Goal: Task Accomplishment & Management: Use online tool/utility

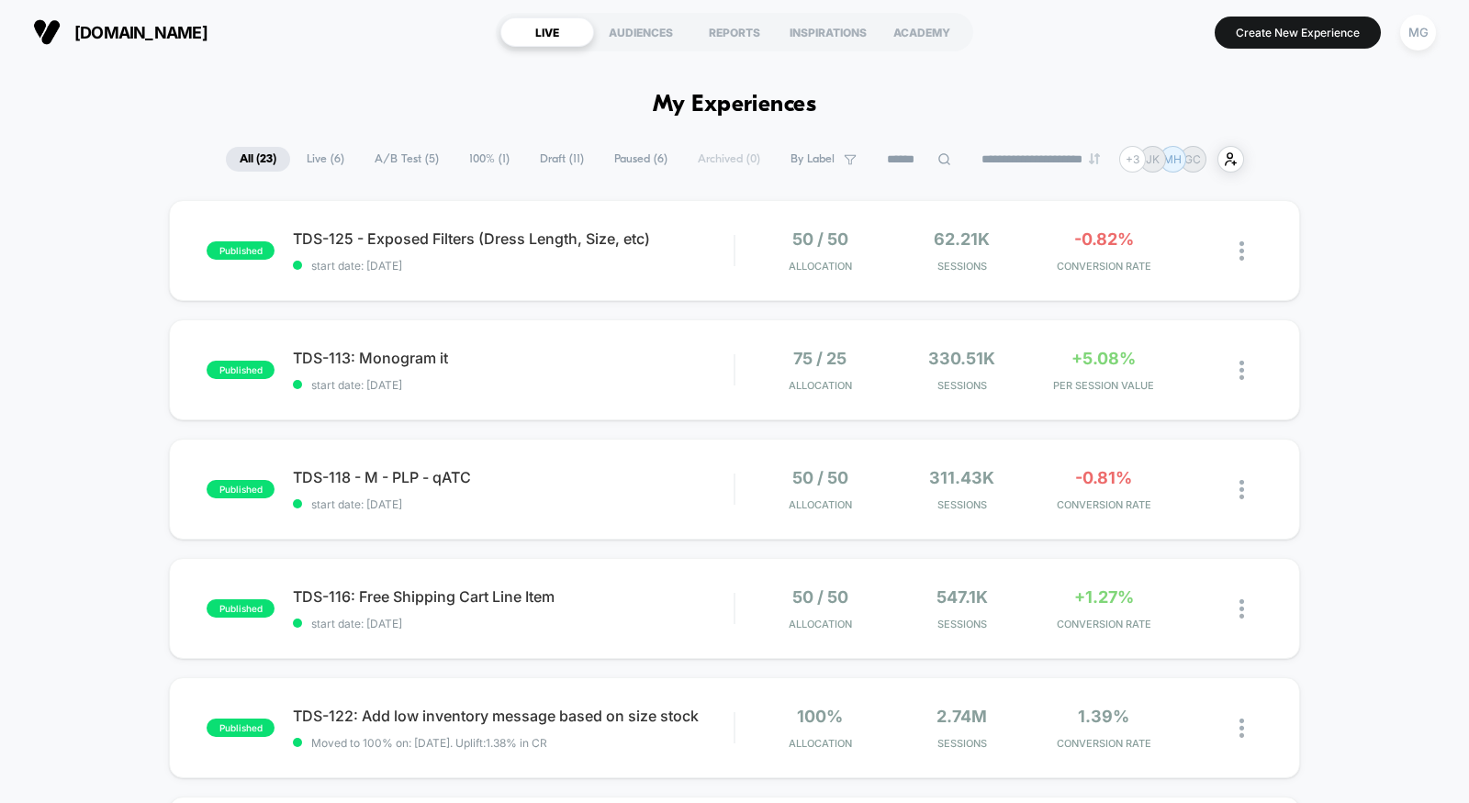
click at [466, 154] on span "100% ( 1 )" at bounding box center [489, 159] width 68 height 25
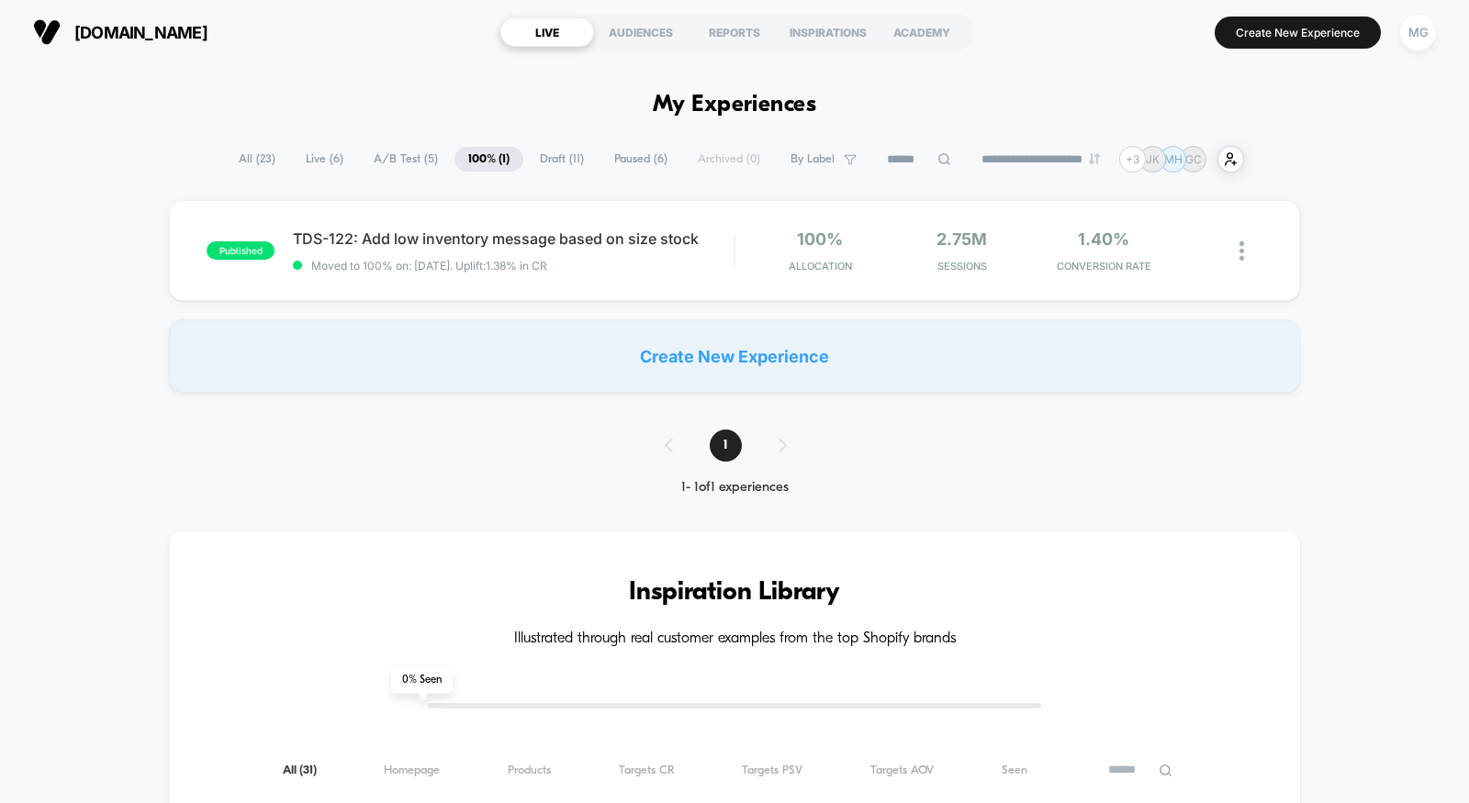
click at [1323, 245] on div "published TDS-122: Add low inventory message based on size stock Moved to 100% …" at bounding box center [734, 296] width 1469 height 193
click at [751, 264] on div "100% Allocation 2.75M Sessions 1.40% CONVERSION RATE" at bounding box center [998, 251] width 527 height 43
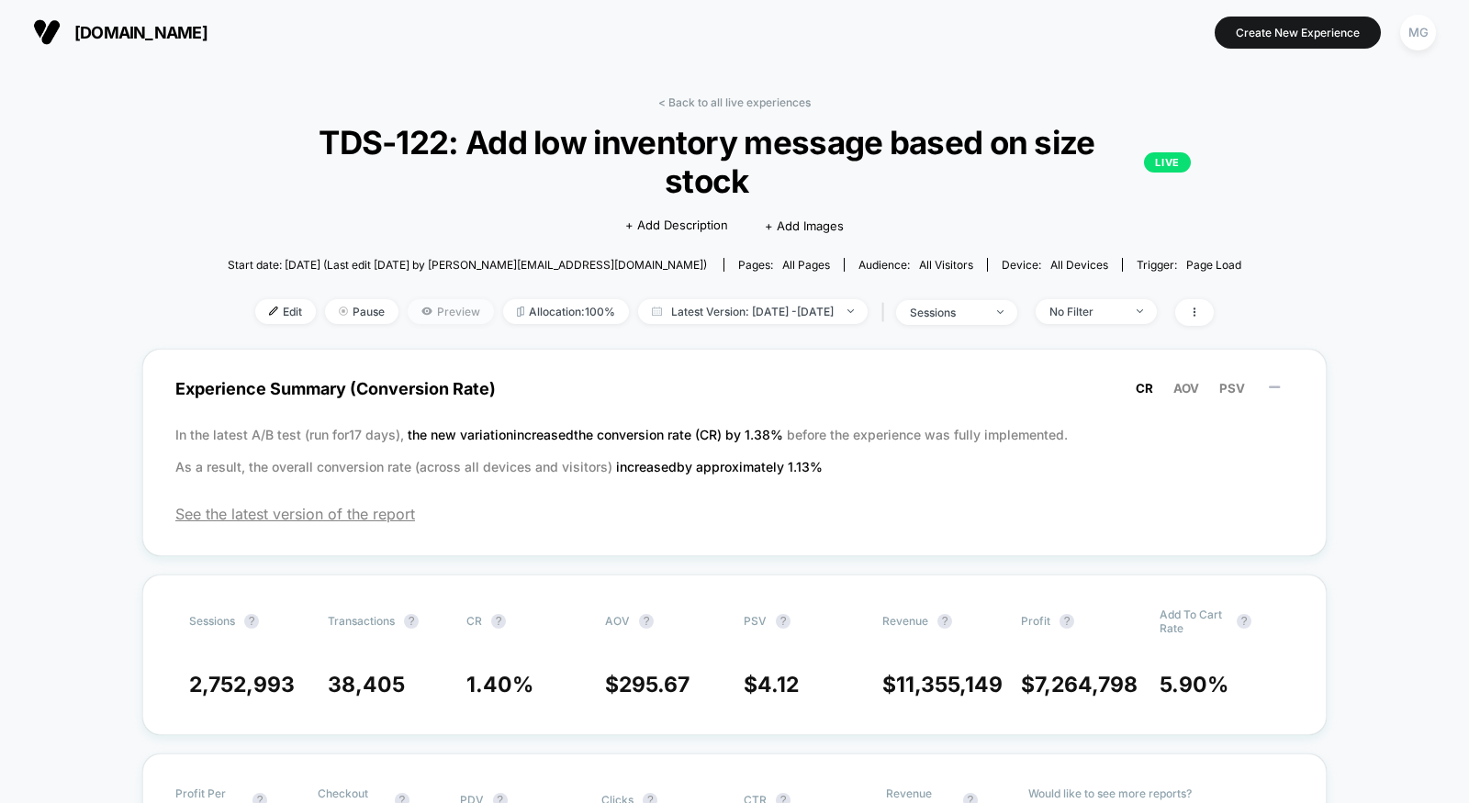
click at [436, 311] on span "Preview" at bounding box center [451, 311] width 86 height 25
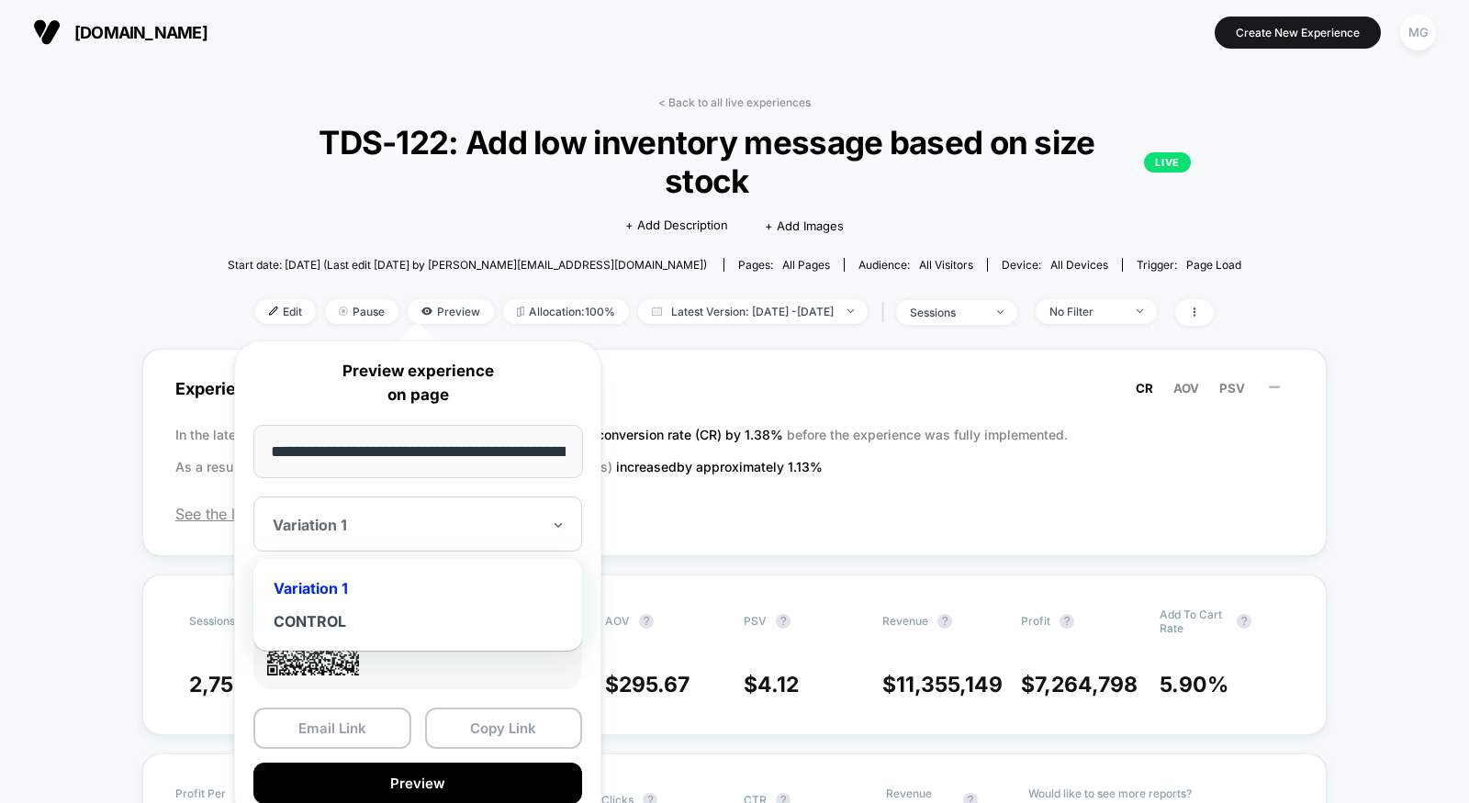
click at [472, 541] on div "Variation 1" at bounding box center [417, 524] width 329 height 55
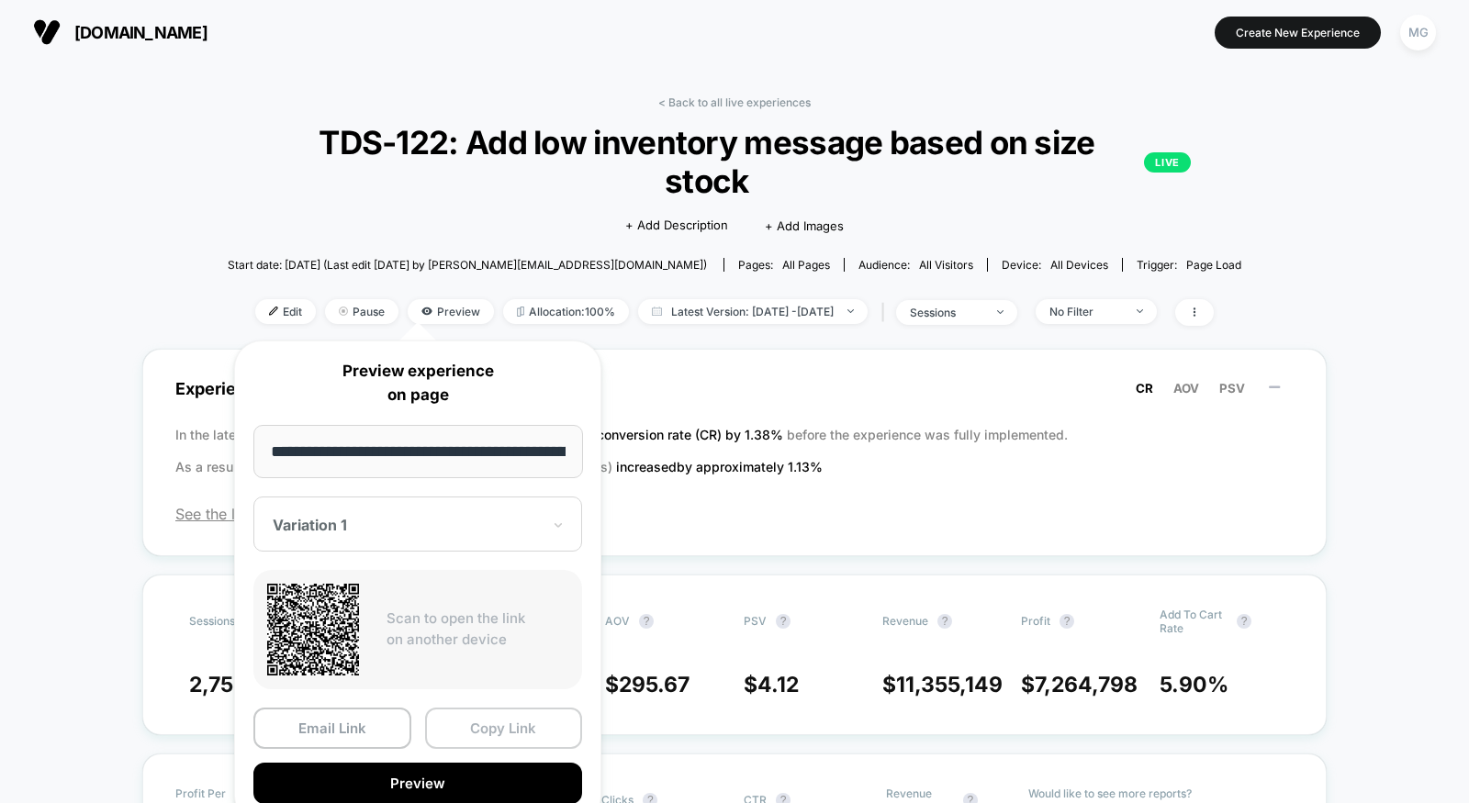
click at [476, 725] on button "Copy Link" at bounding box center [504, 728] width 158 height 41
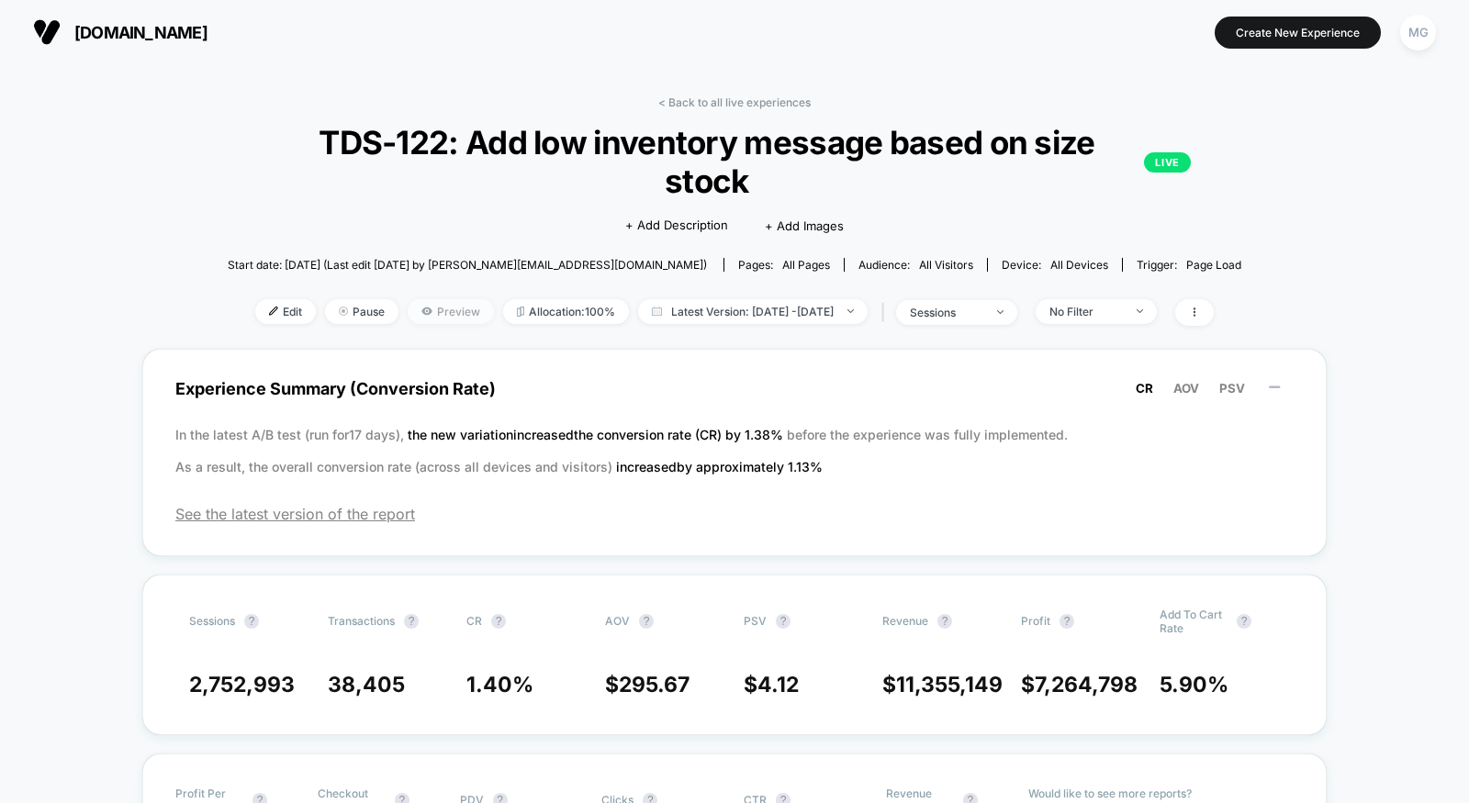
click at [418, 314] on span "Preview" at bounding box center [451, 311] width 86 height 25
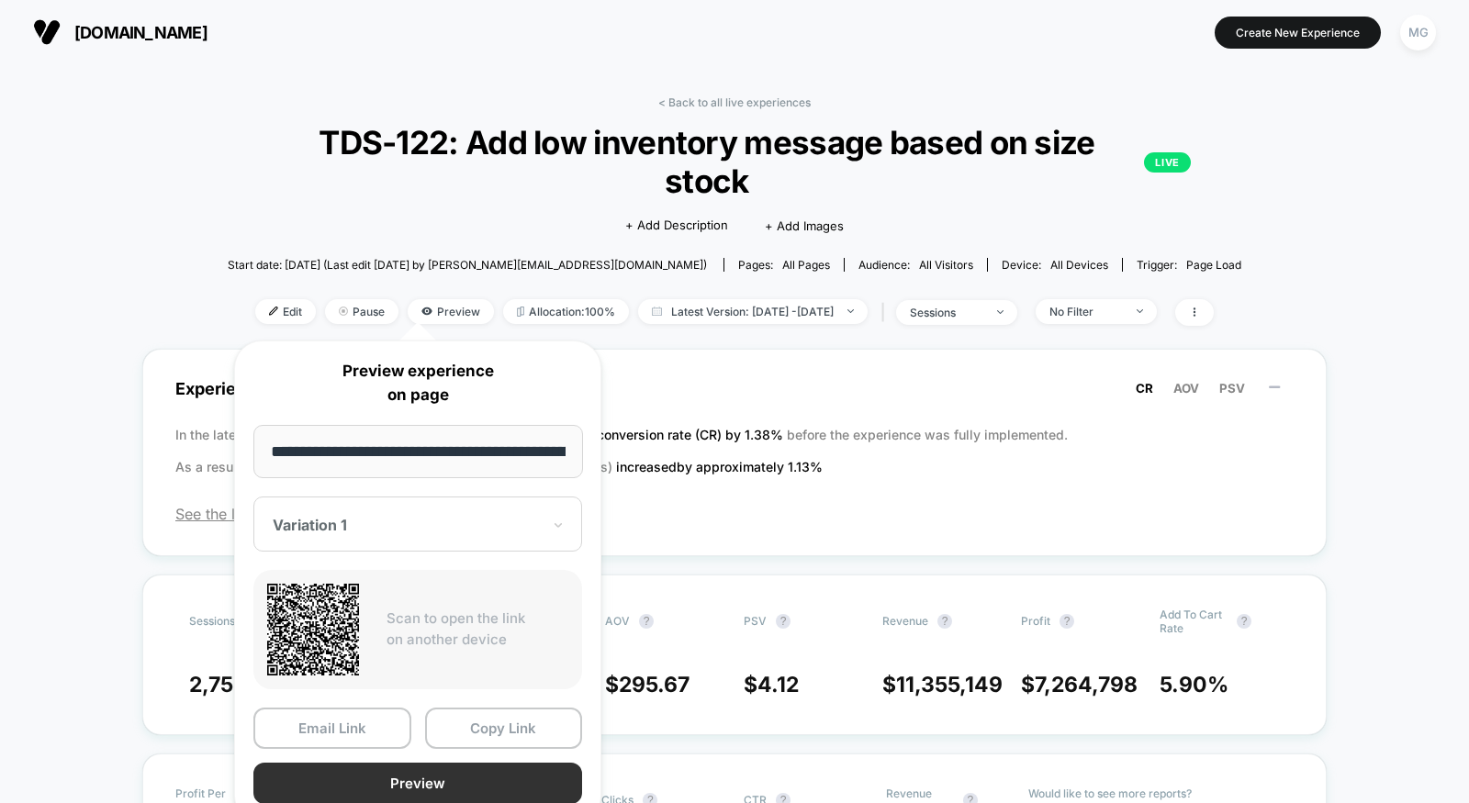
click at [442, 774] on button "Preview" at bounding box center [417, 783] width 329 height 41
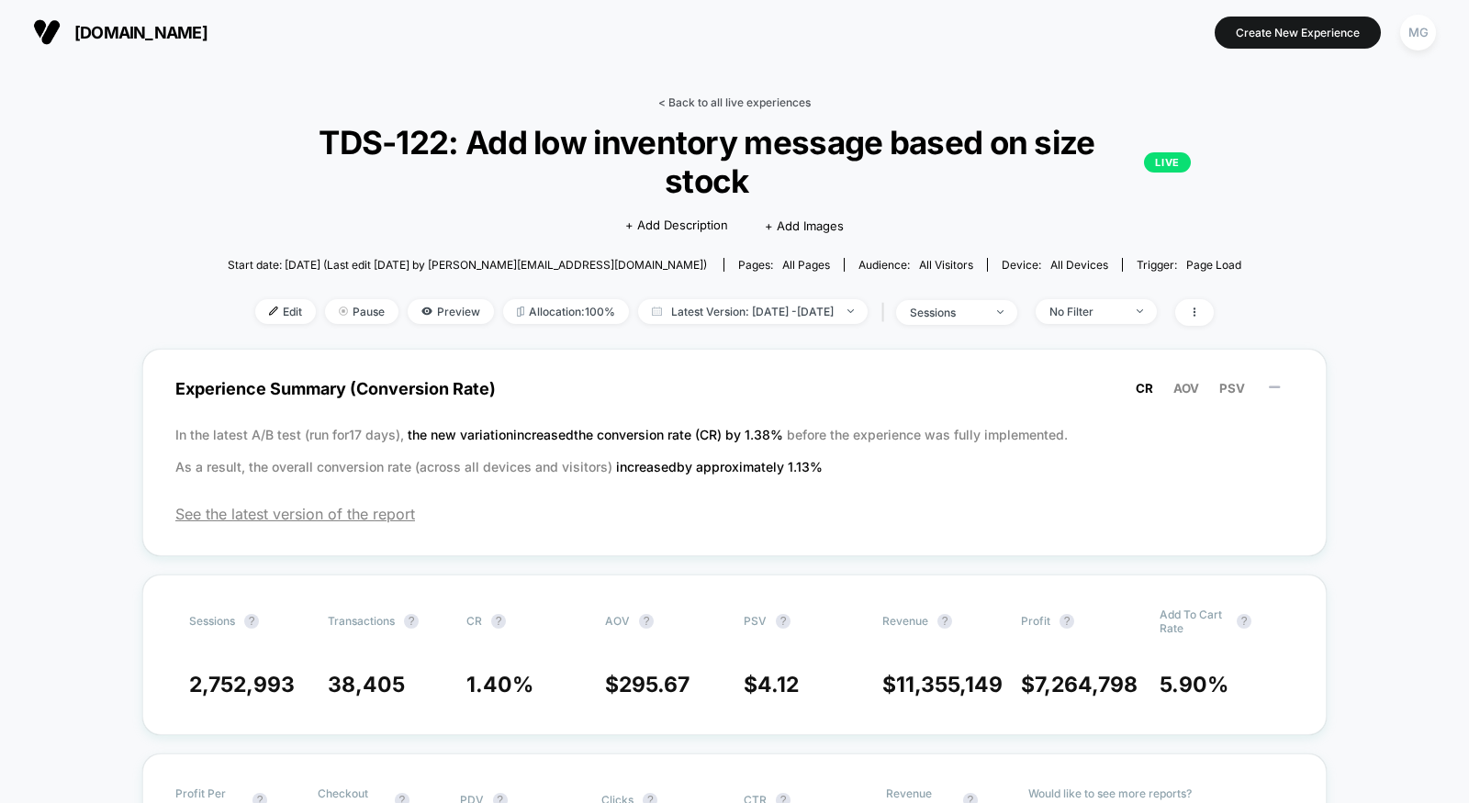
click at [678, 98] on link "< Back to all live experiences" at bounding box center [734, 102] width 152 height 14
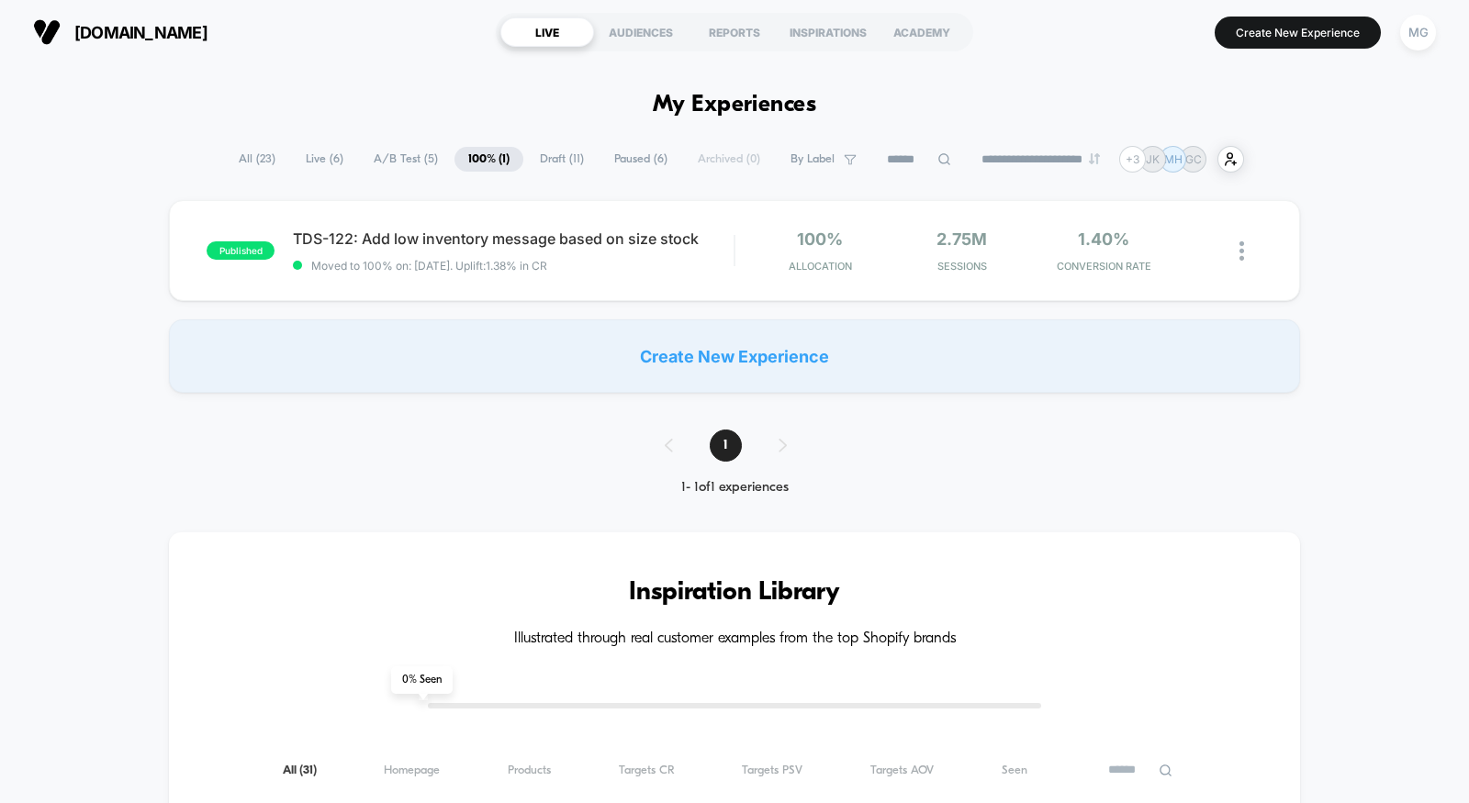
click at [562, 154] on span "Draft ( 11 )" at bounding box center [562, 159] width 72 height 25
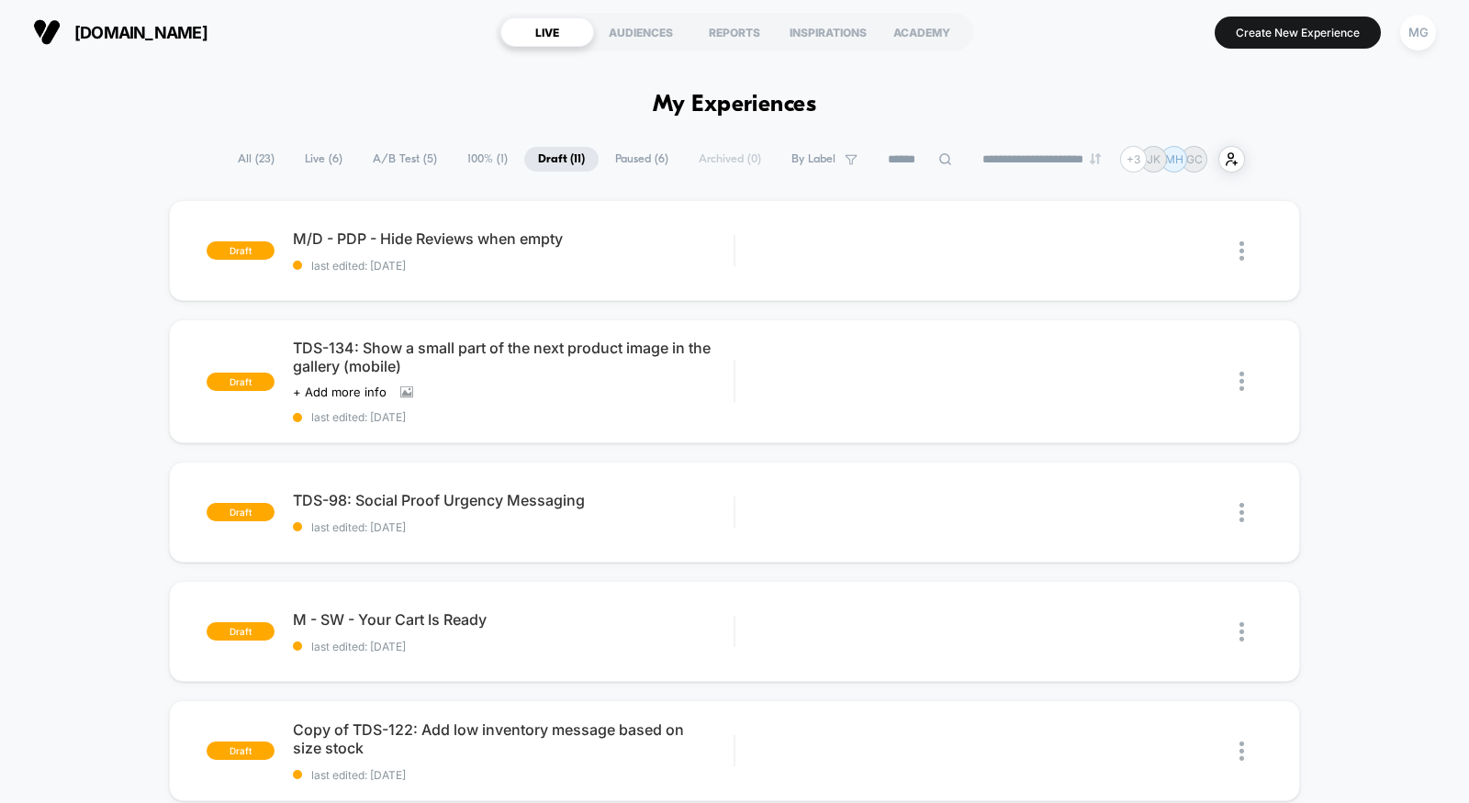
click at [397, 163] on span "A/B Test ( 5 )" at bounding box center [405, 159] width 92 height 25
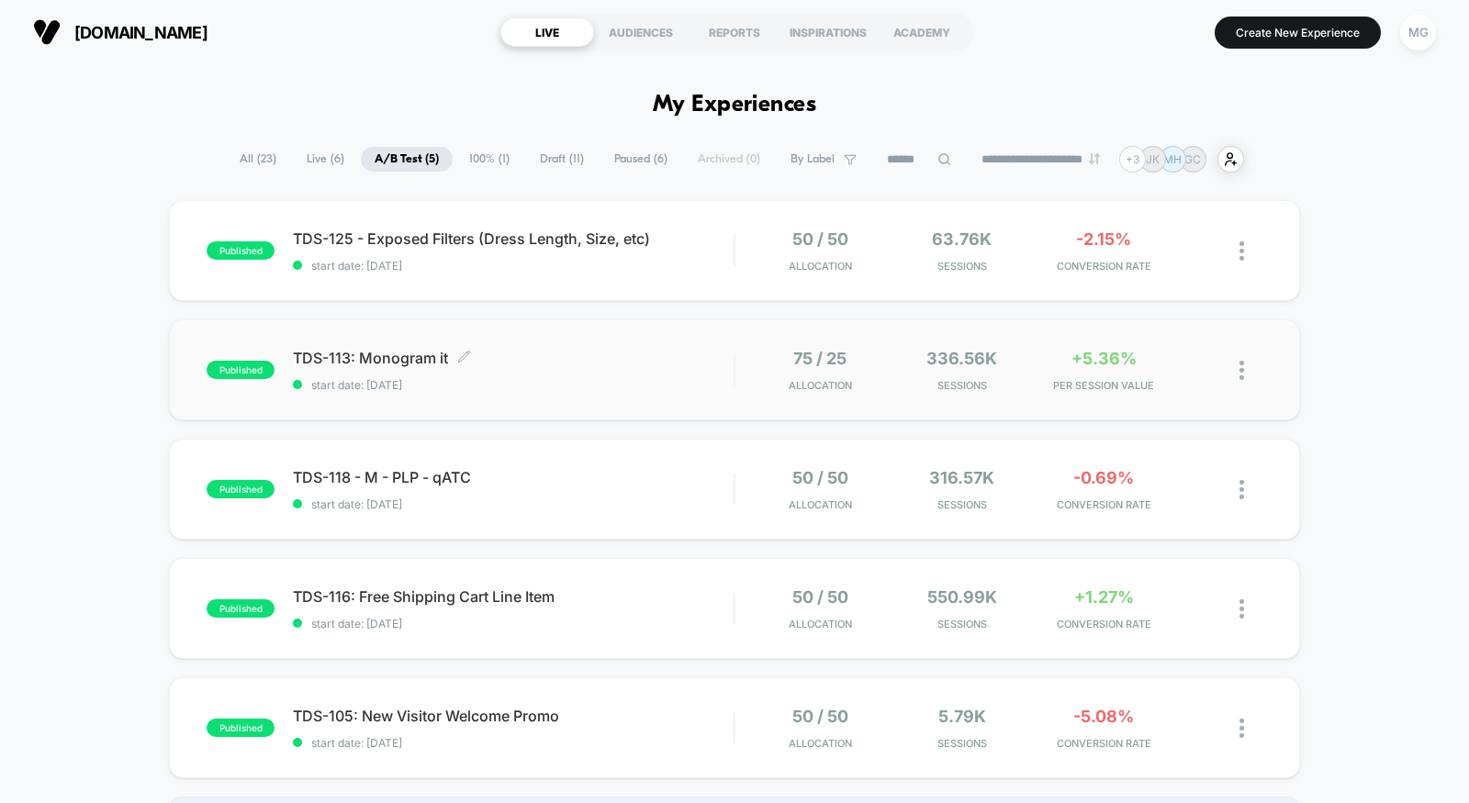
click at [528, 355] on span "TDS-113: Monogram it Click to edit experience details" at bounding box center [513, 358] width 441 height 18
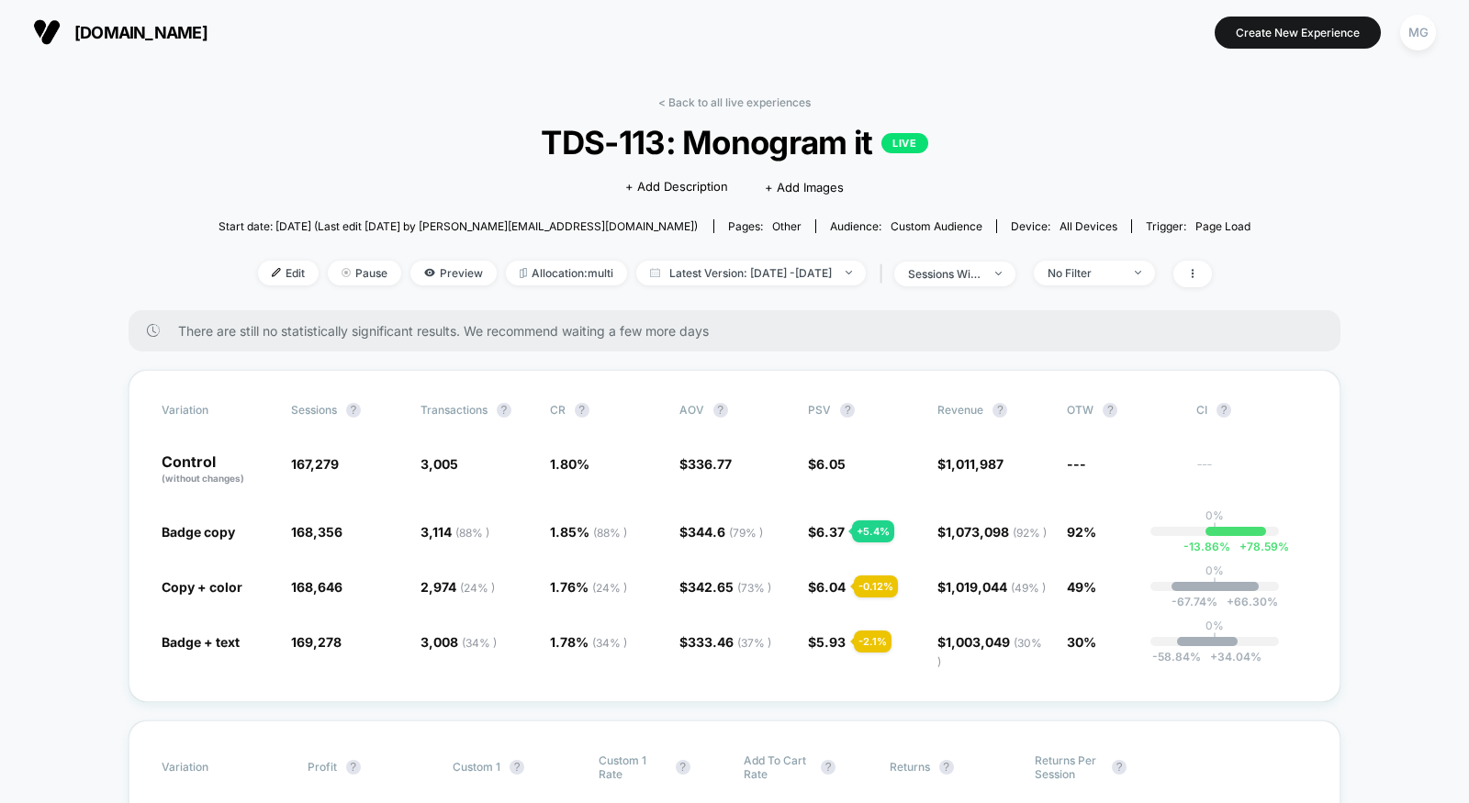
click at [710, 99] on link "< Back to all live experiences" at bounding box center [734, 102] width 152 height 14
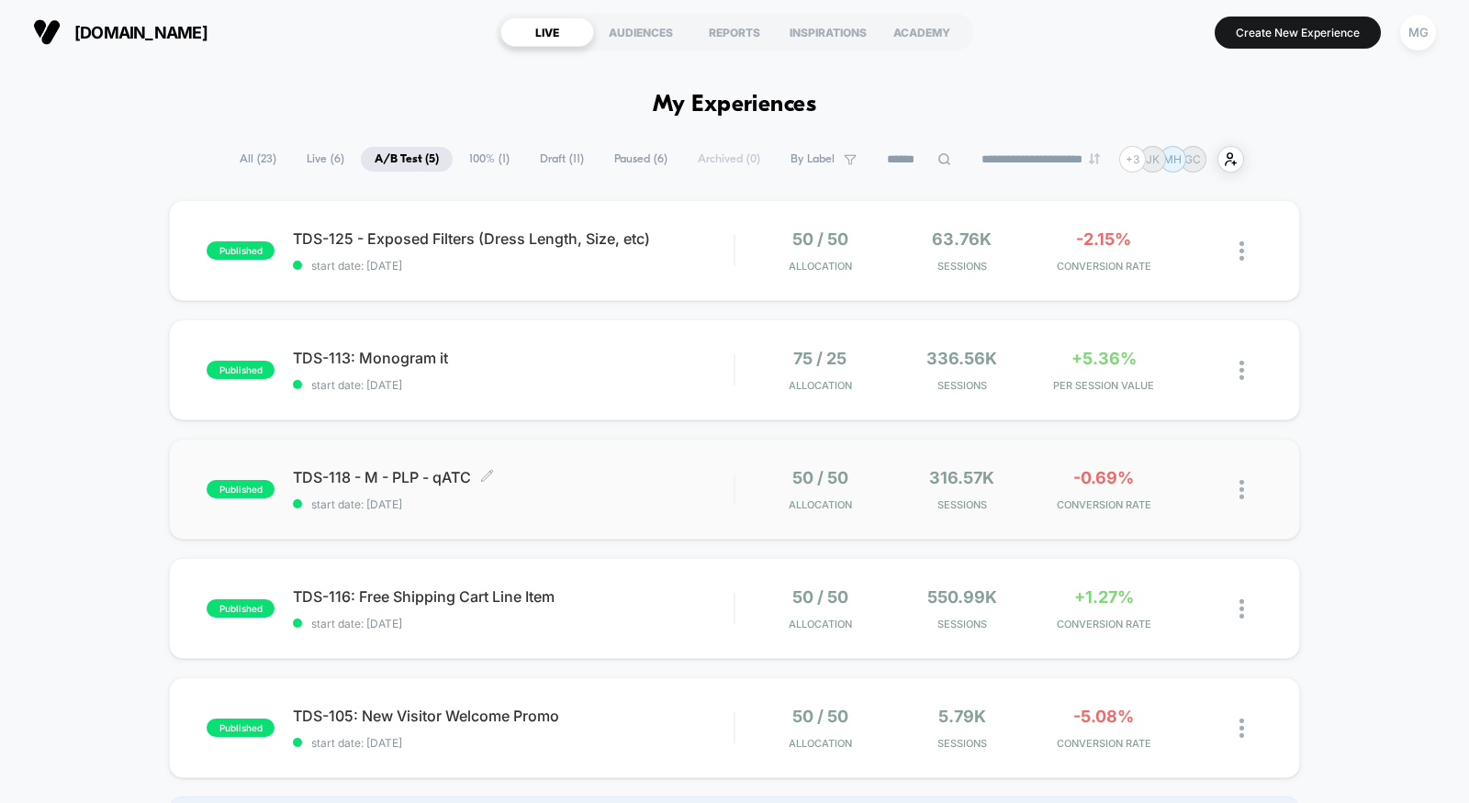
click at [620, 482] on span "TDS-118 - M - PLP - qATC Click to edit experience details" at bounding box center [513, 477] width 441 height 18
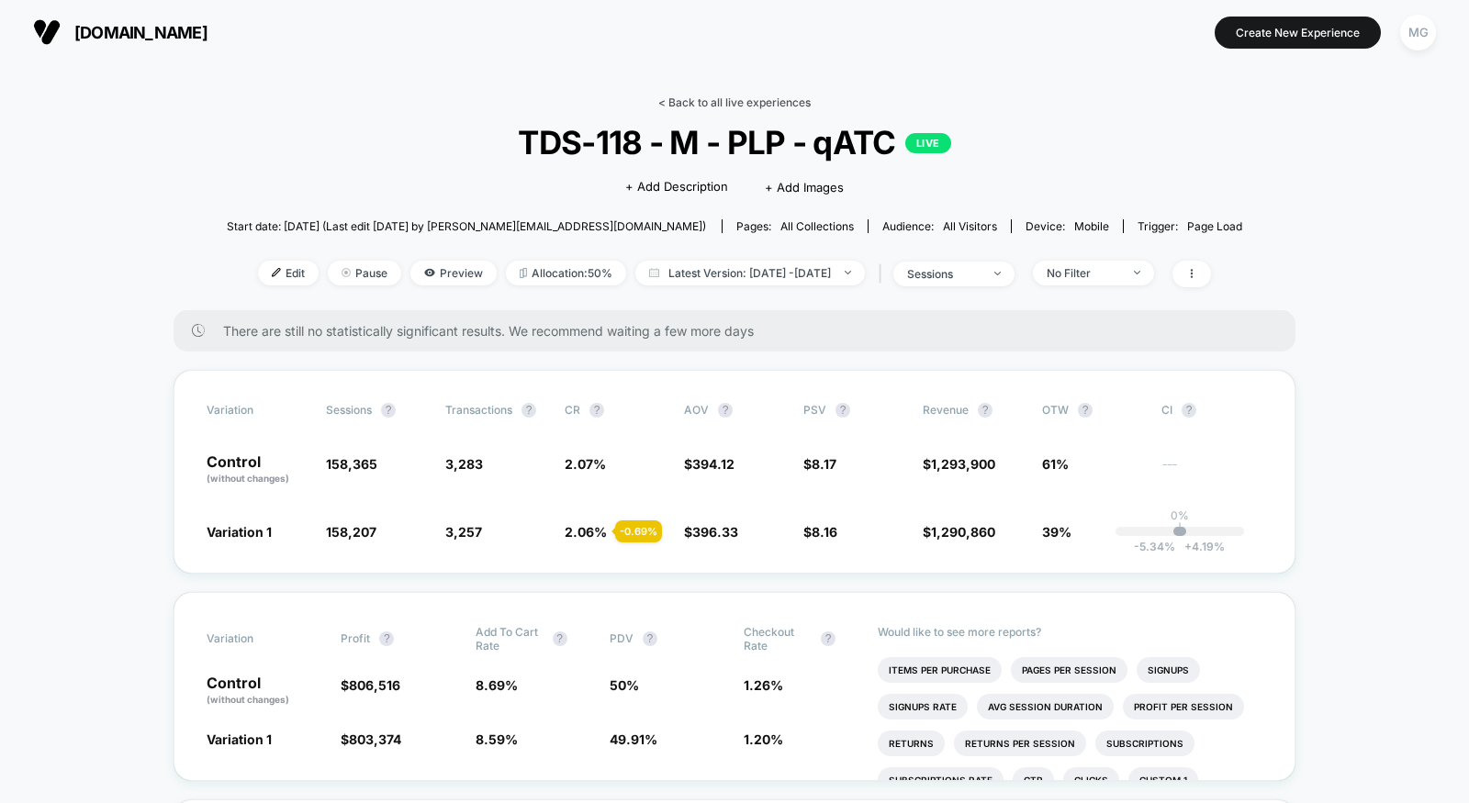
click at [693, 97] on link "< Back to all live experiences" at bounding box center [734, 102] width 152 height 14
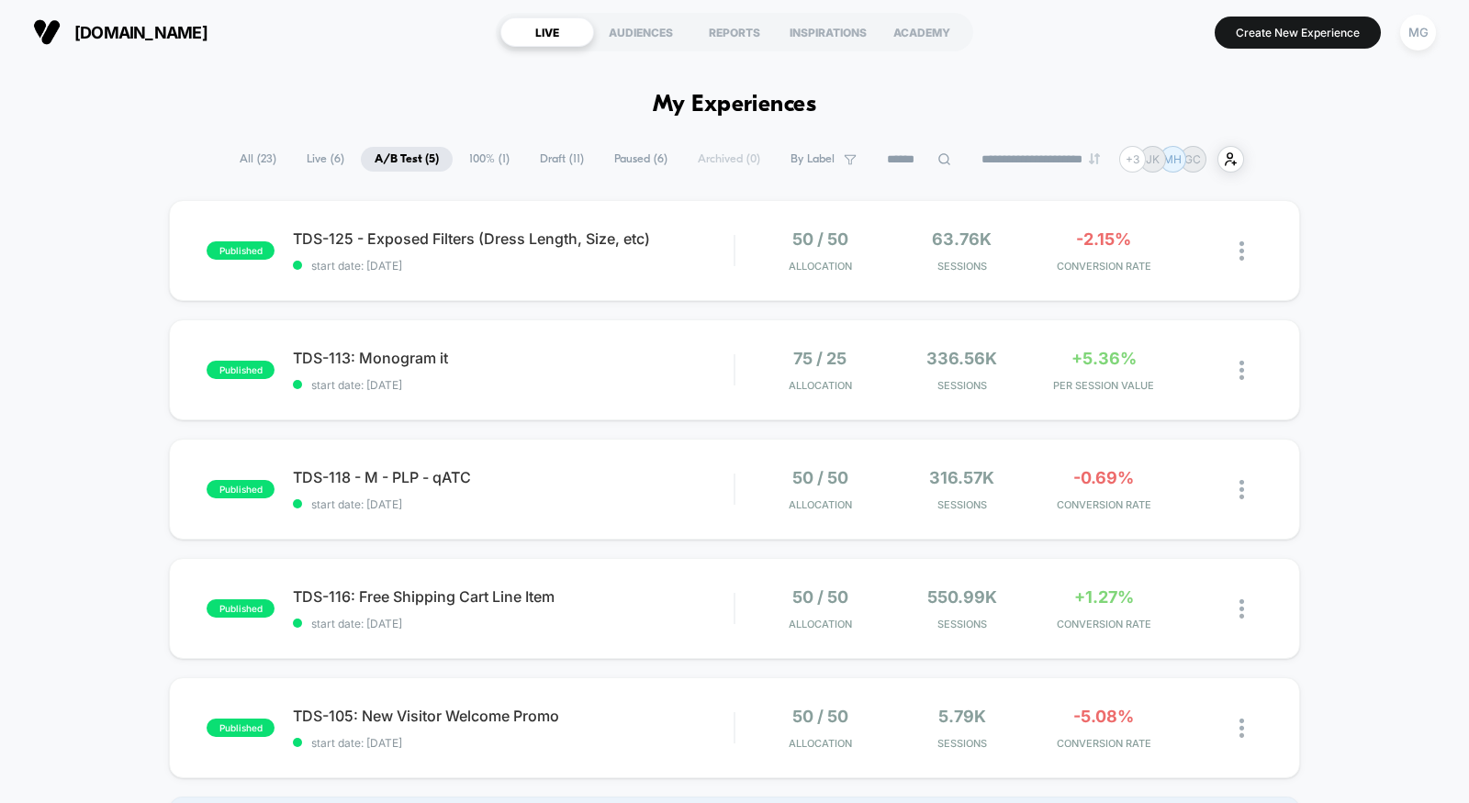
click at [557, 165] on span "Draft ( 11 )" at bounding box center [562, 159] width 72 height 25
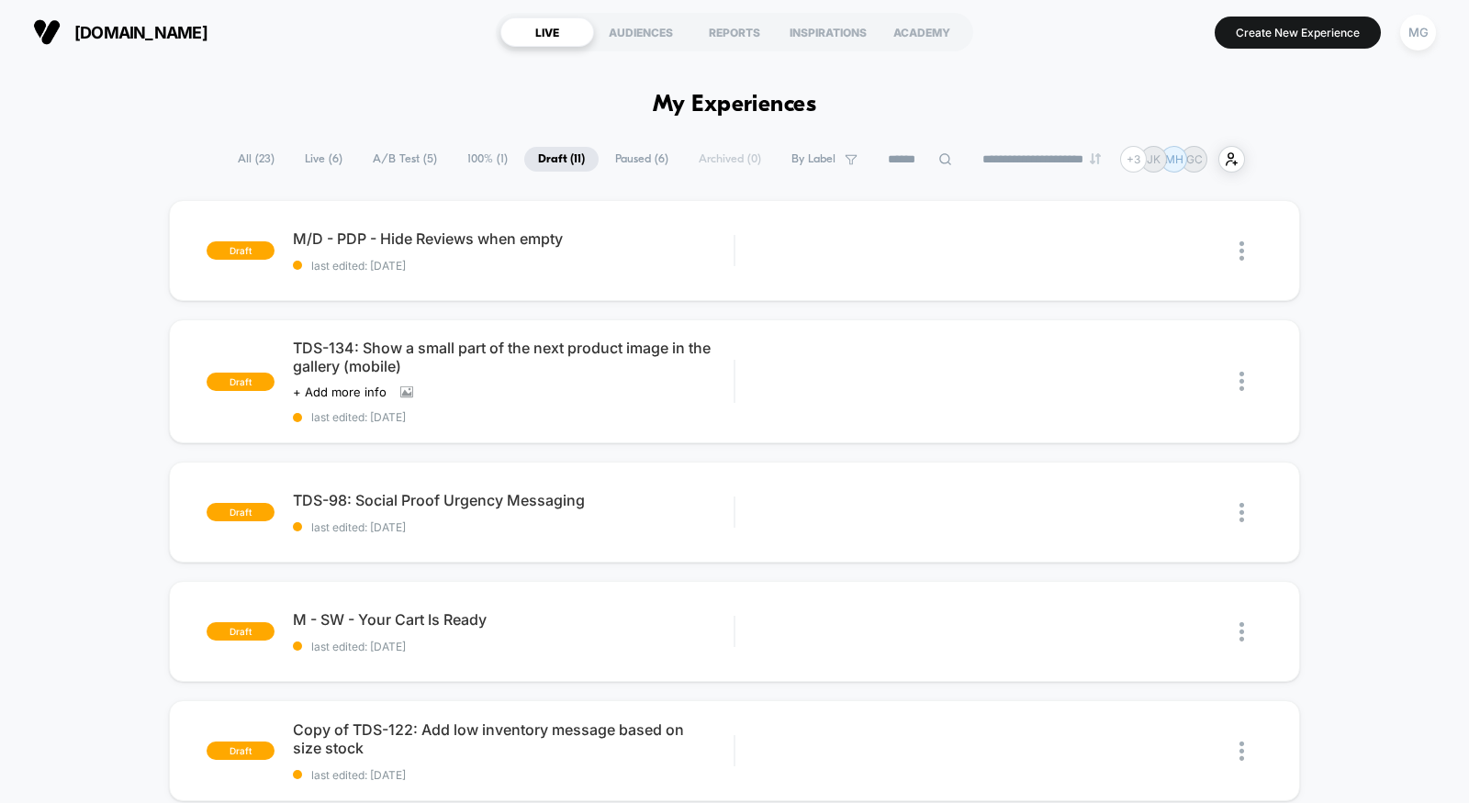
click at [475, 154] on span "100% ( 1 )" at bounding box center [488, 159] width 68 height 25
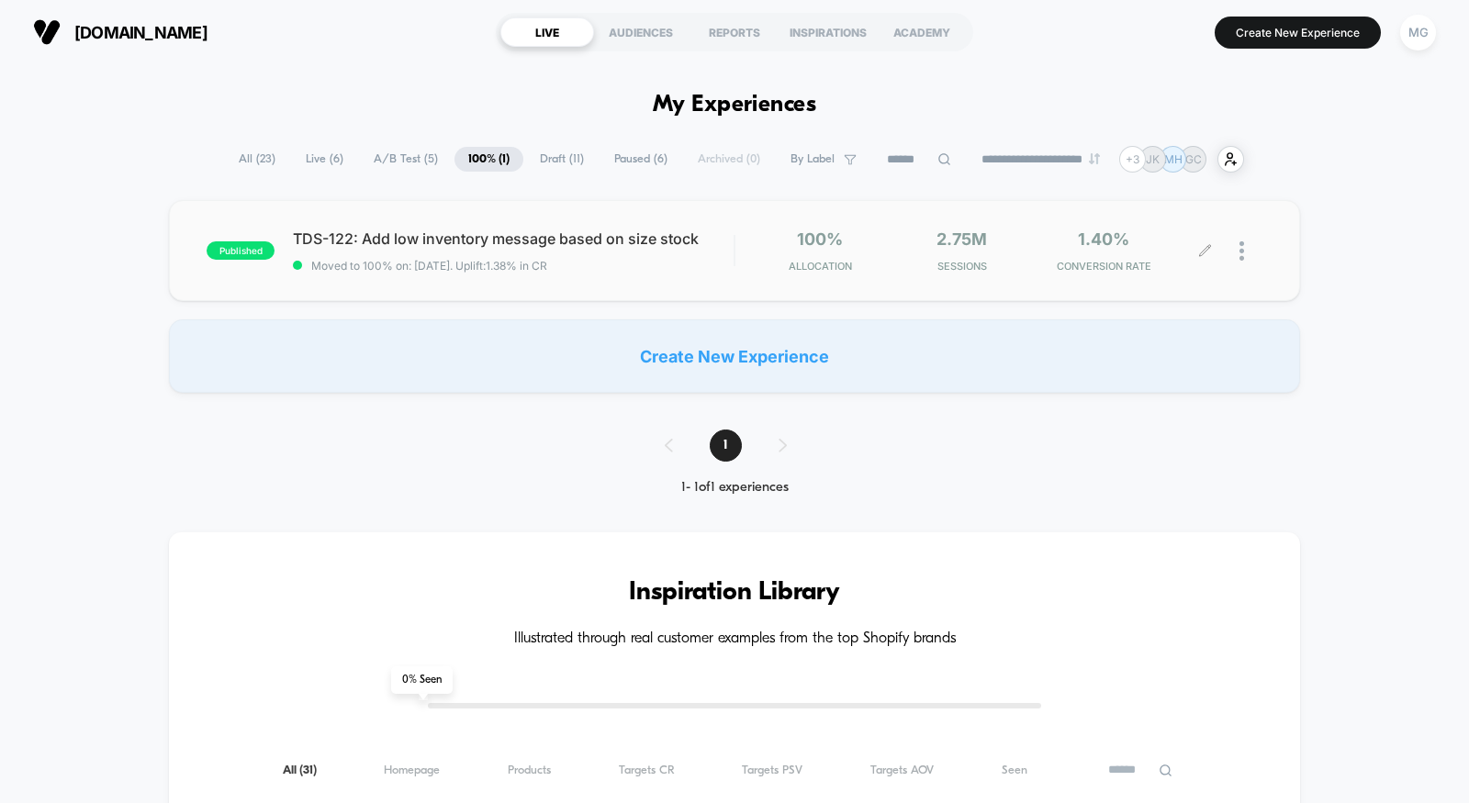
click at [1203, 251] on icon at bounding box center [1205, 251] width 14 height 14
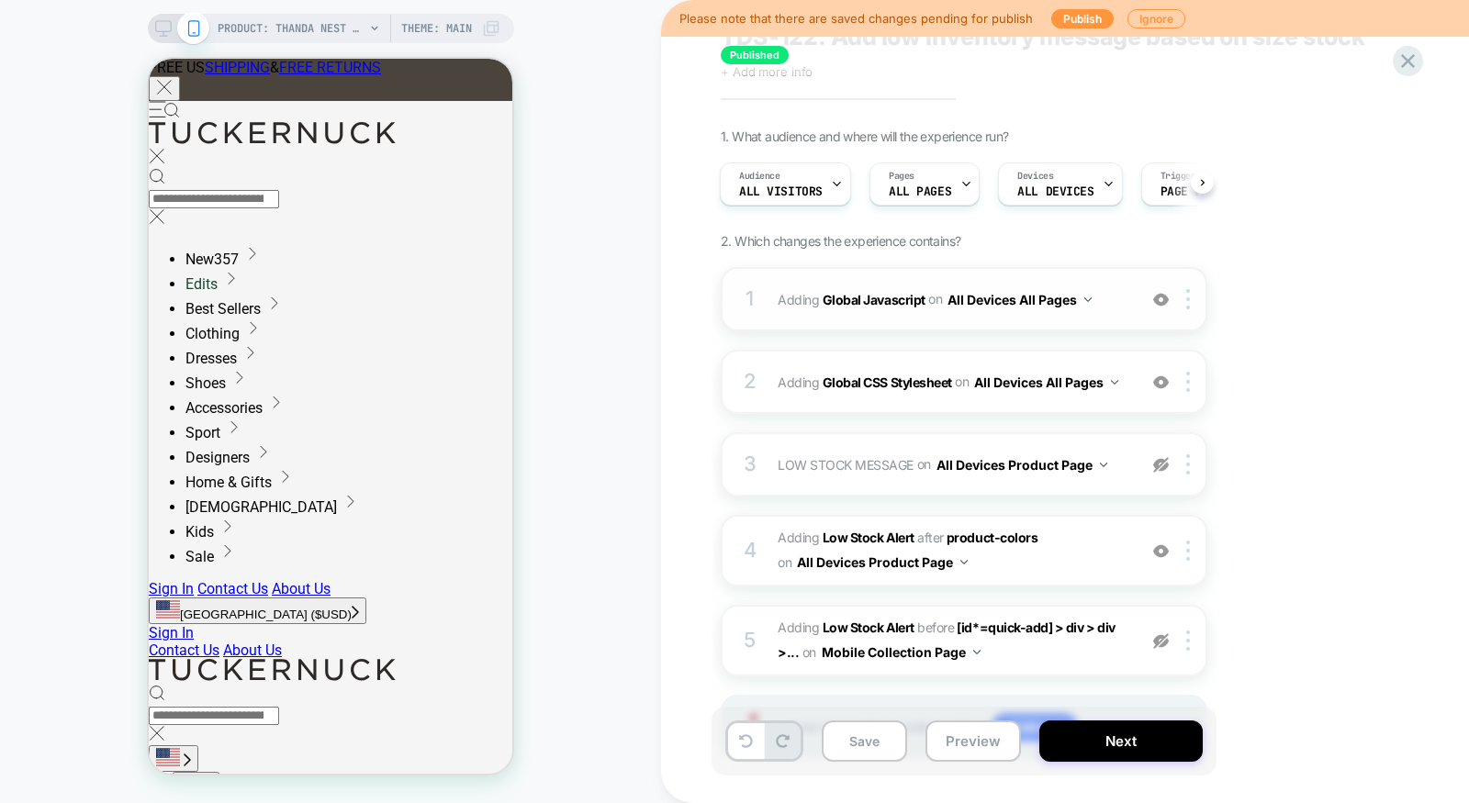
click at [943, 313] on div "1 Adding Global Javascript on All Devices All Pages Add Before Add After Target…" at bounding box center [964, 299] width 487 height 64
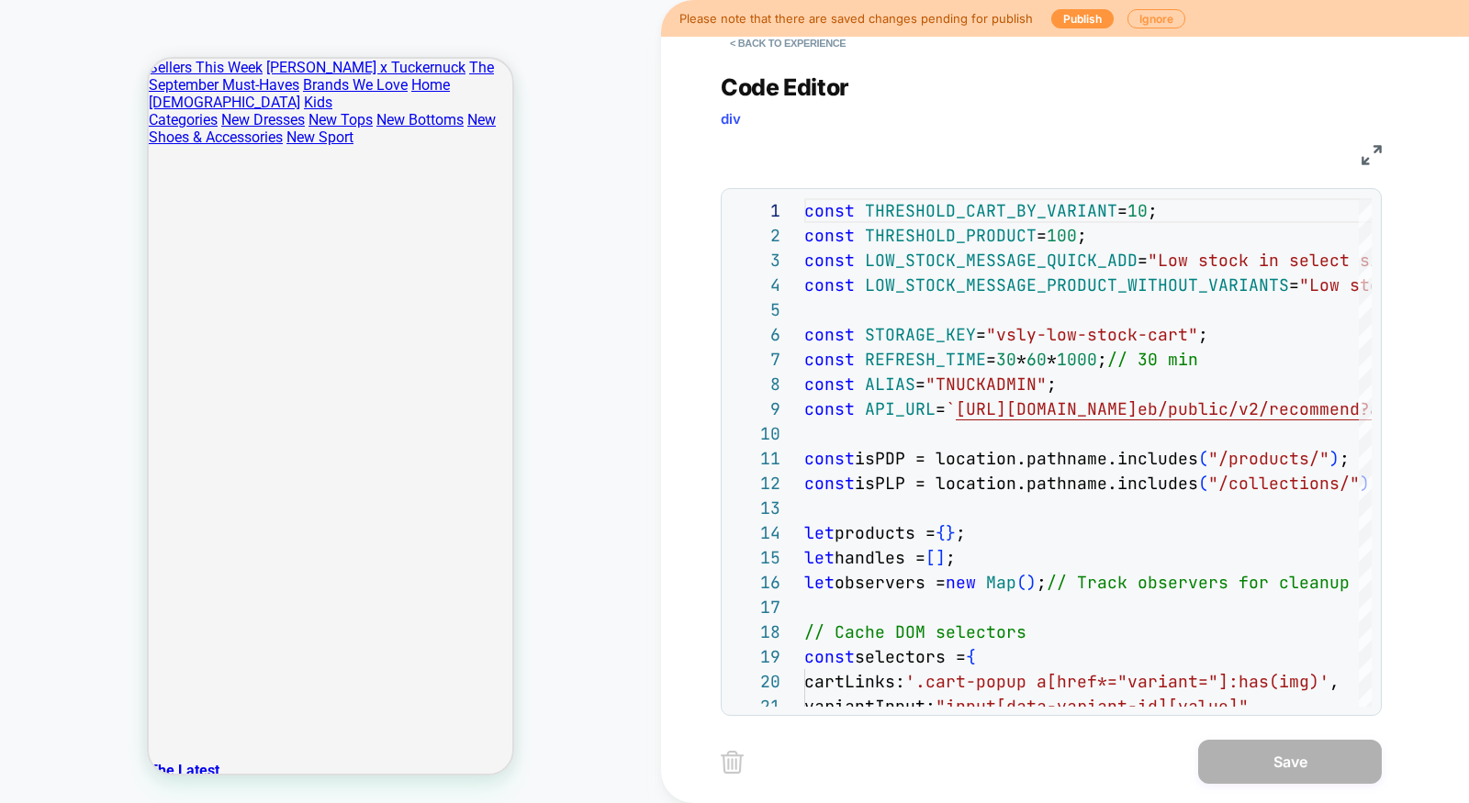
scroll to position [1425, 0]
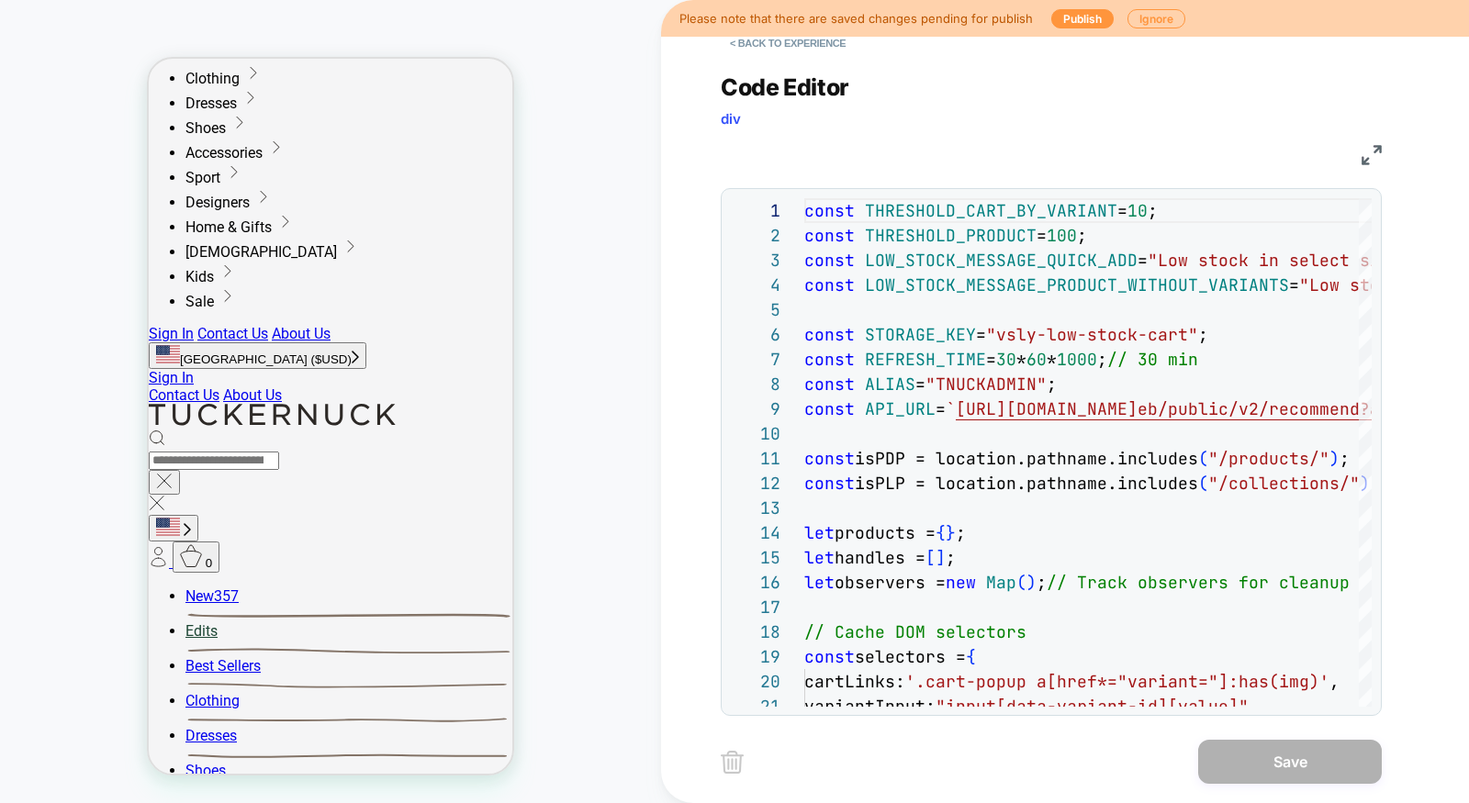
scroll to position [0, 0]
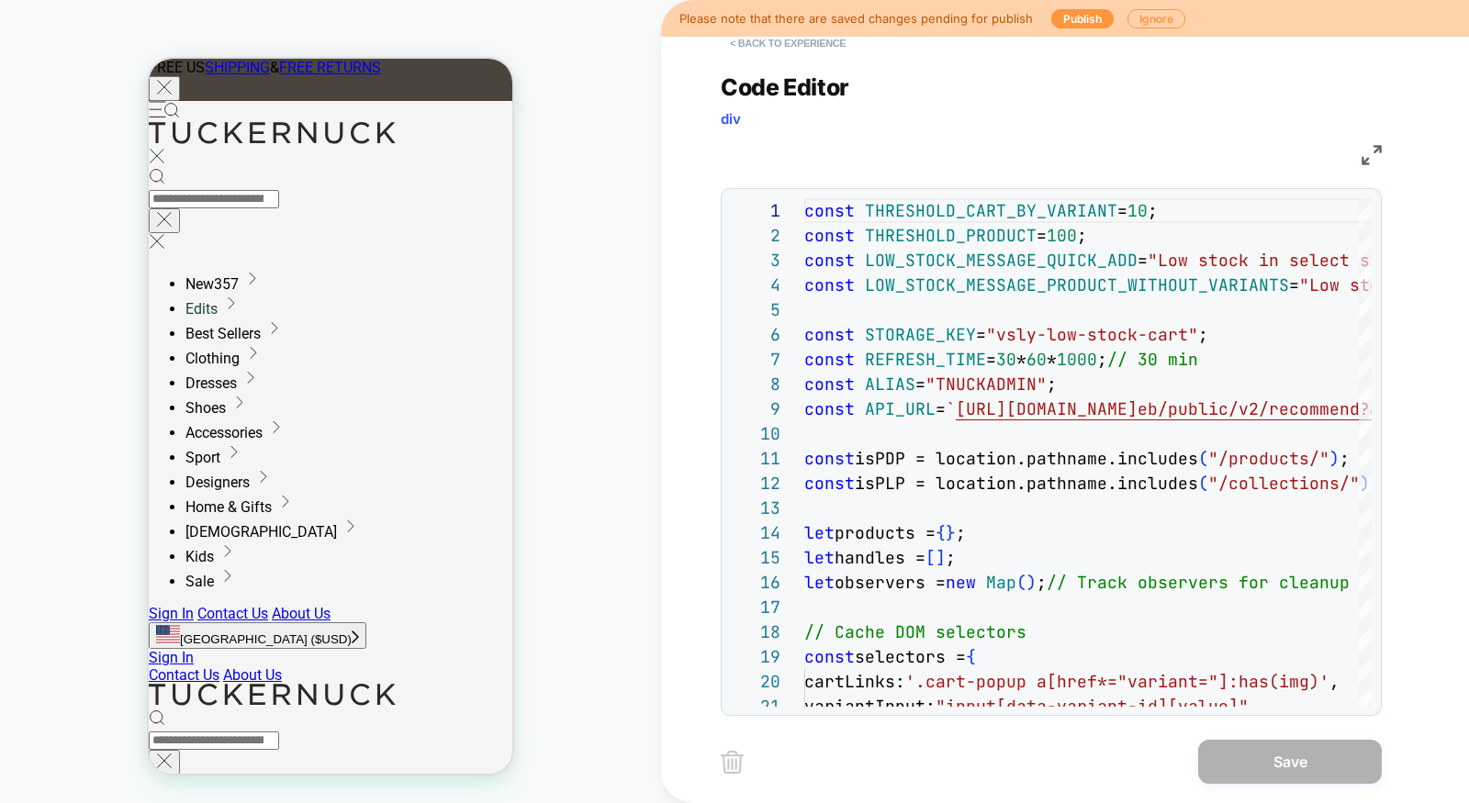
click at [824, 45] on button "< Back to experience" at bounding box center [788, 42] width 134 height 29
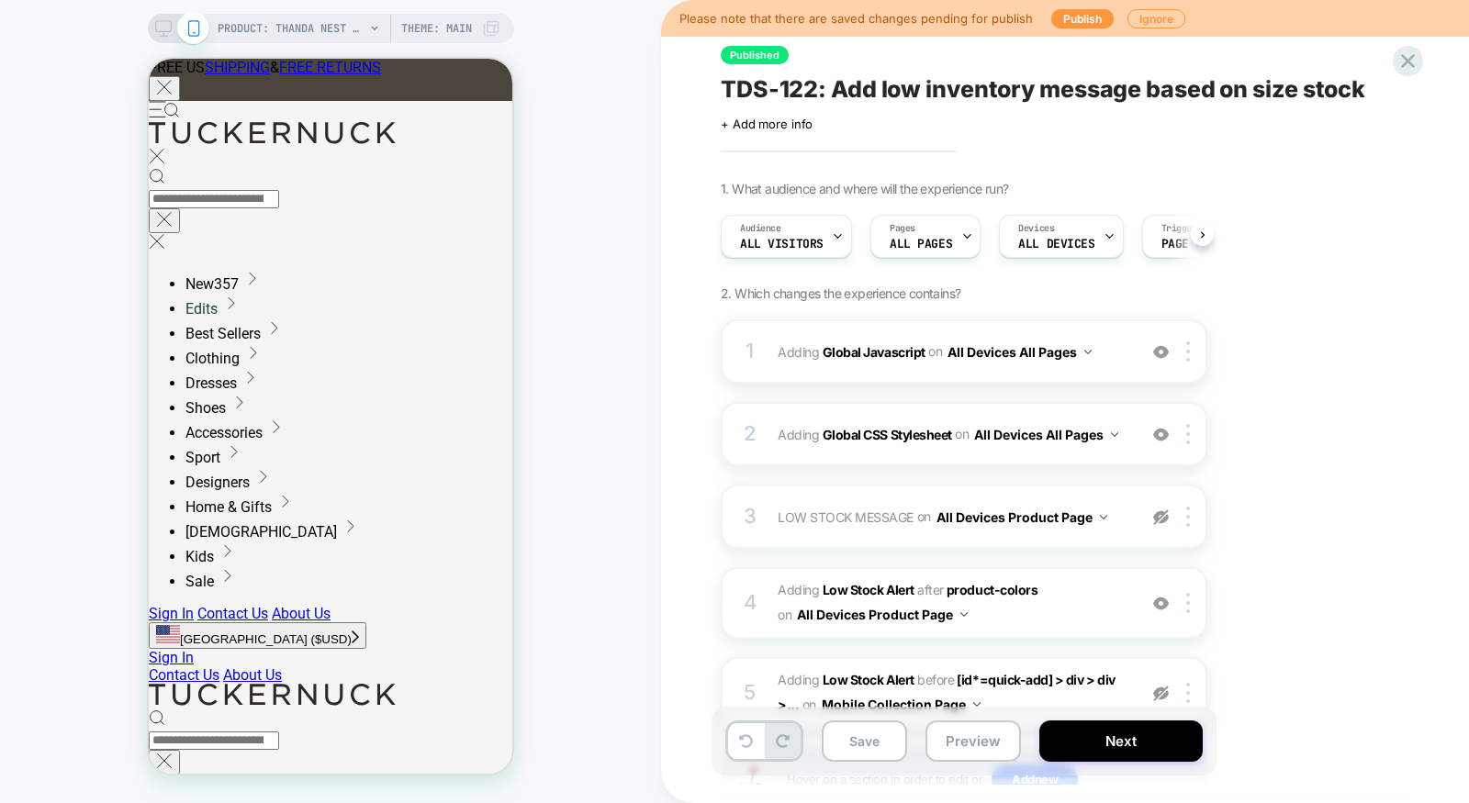
scroll to position [0, 1]
click at [892, 368] on div "1 Adding Global Javascript on All Devices All Pages Add Before Add After Target…" at bounding box center [964, 352] width 487 height 64
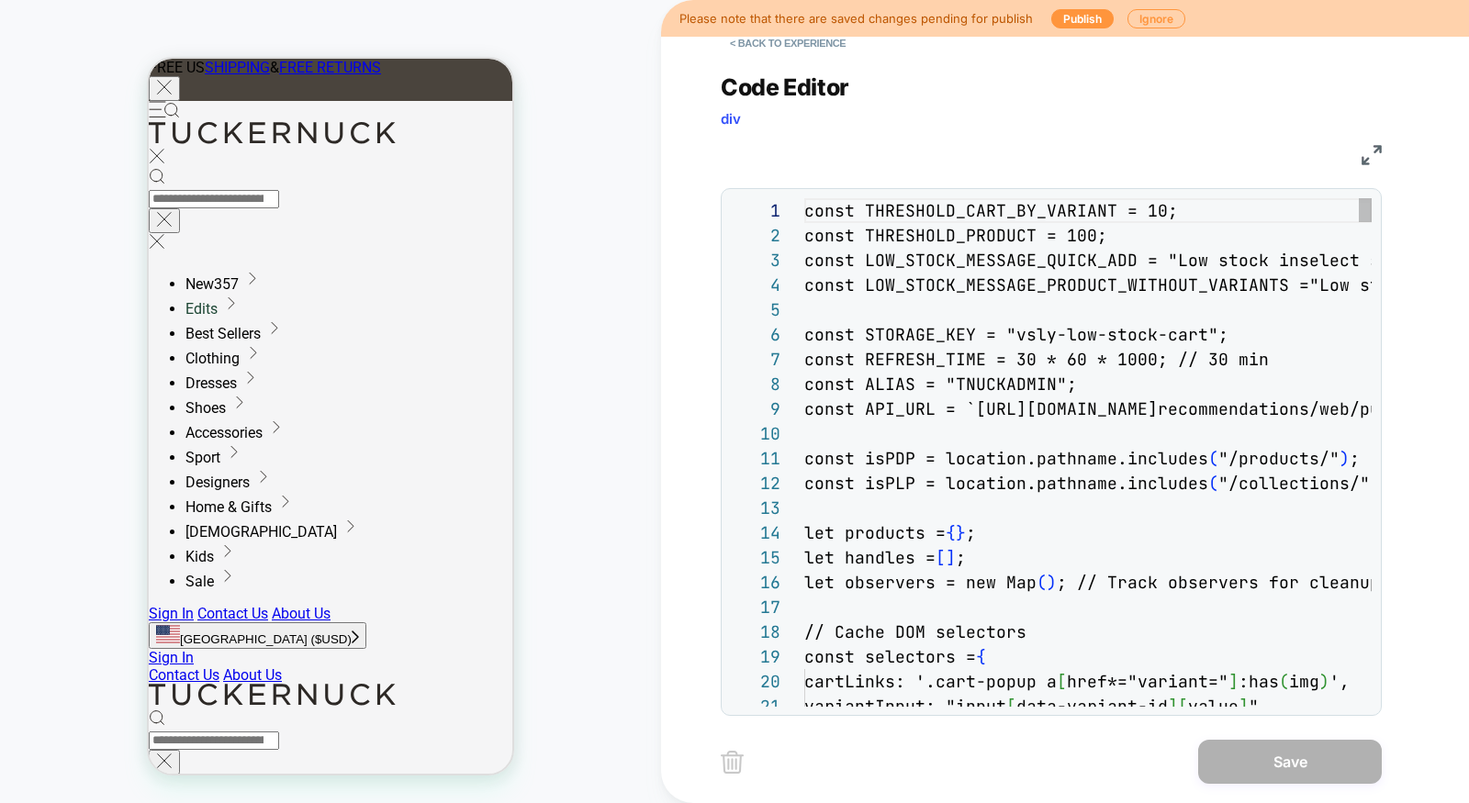
scroll to position [248, 0]
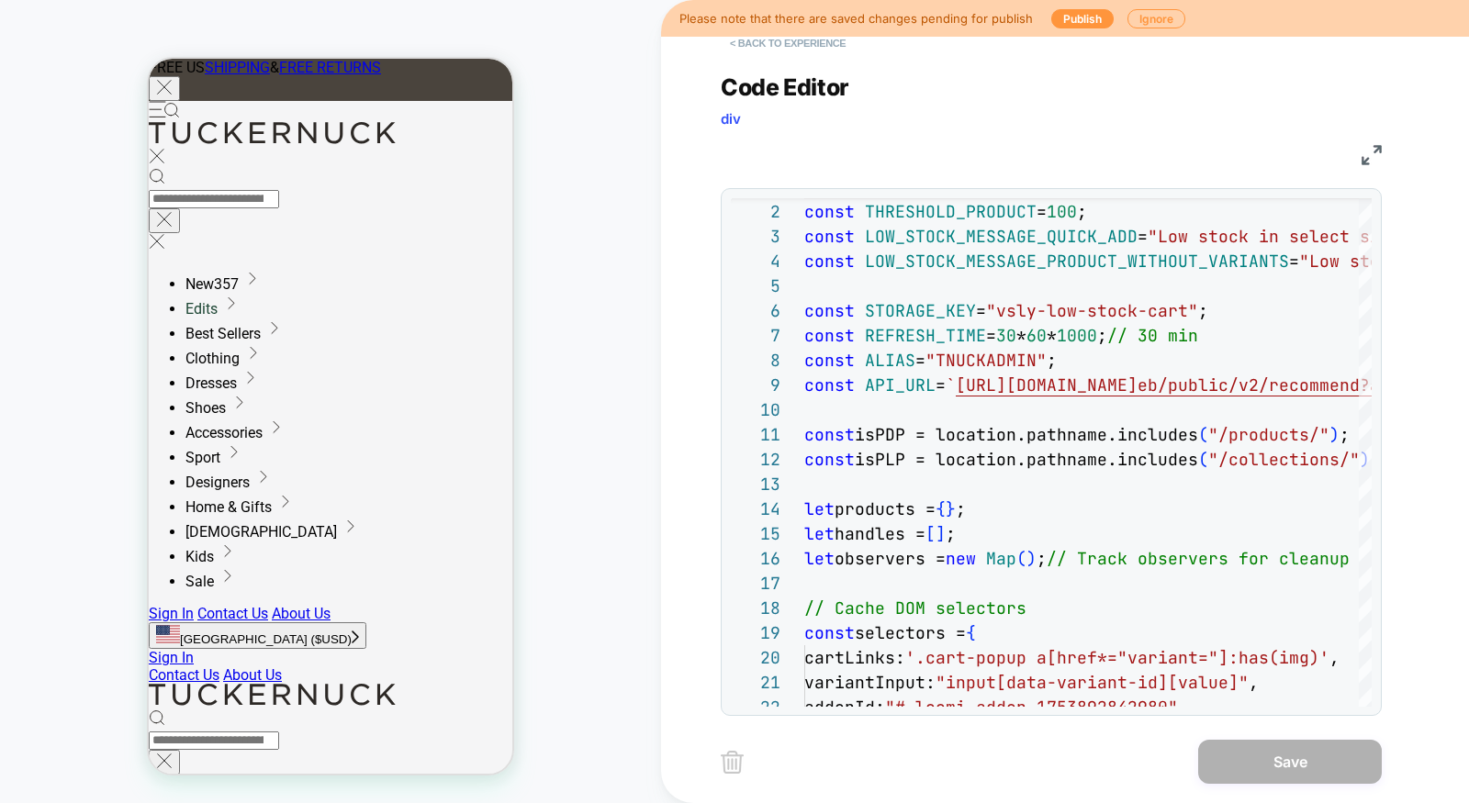
click at [795, 44] on button "< Back to experience" at bounding box center [788, 42] width 134 height 29
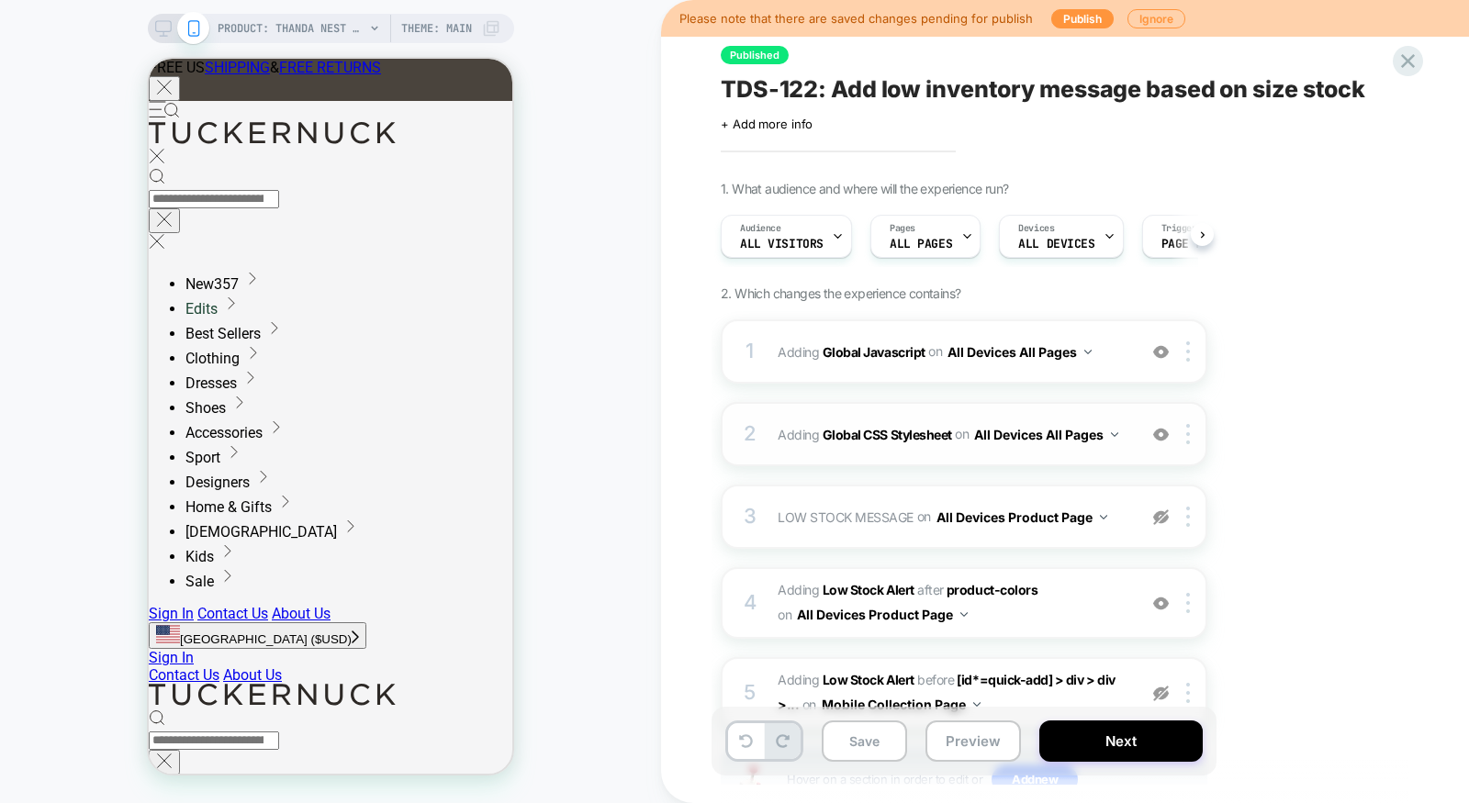
scroll to position [0, 1]
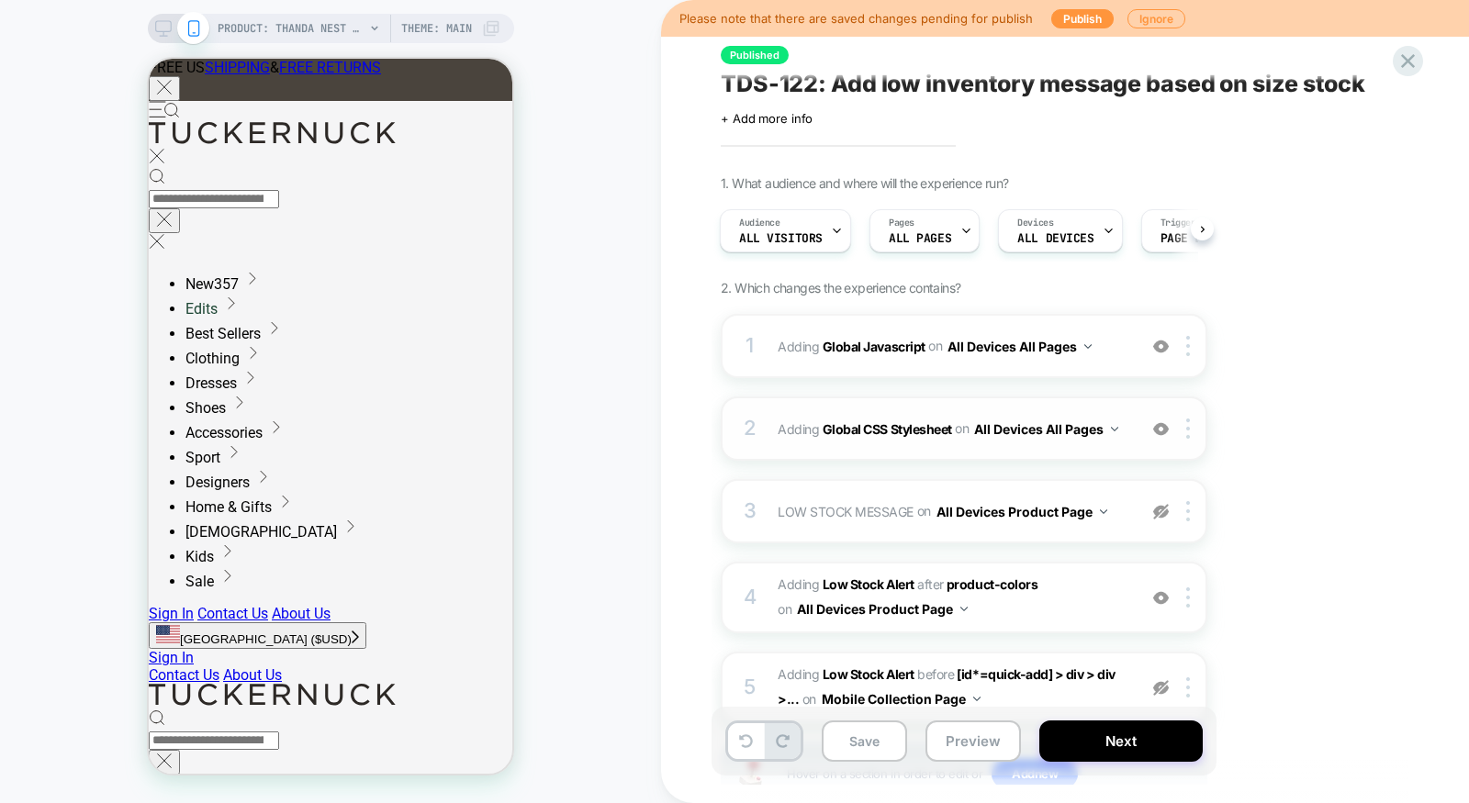
click at [1044, 457] on div "1 Adding Global Javascript on All Devices All Pages Add Before Add After Target…" at bounding box center [964, 583] width 487 height 538
click at [1043, 447] on div "2 Adding Global CSS Stylesheet on All Devices All Pages Add Before Add After Ta…" at bounding box center [964, 427] width 487 height 64
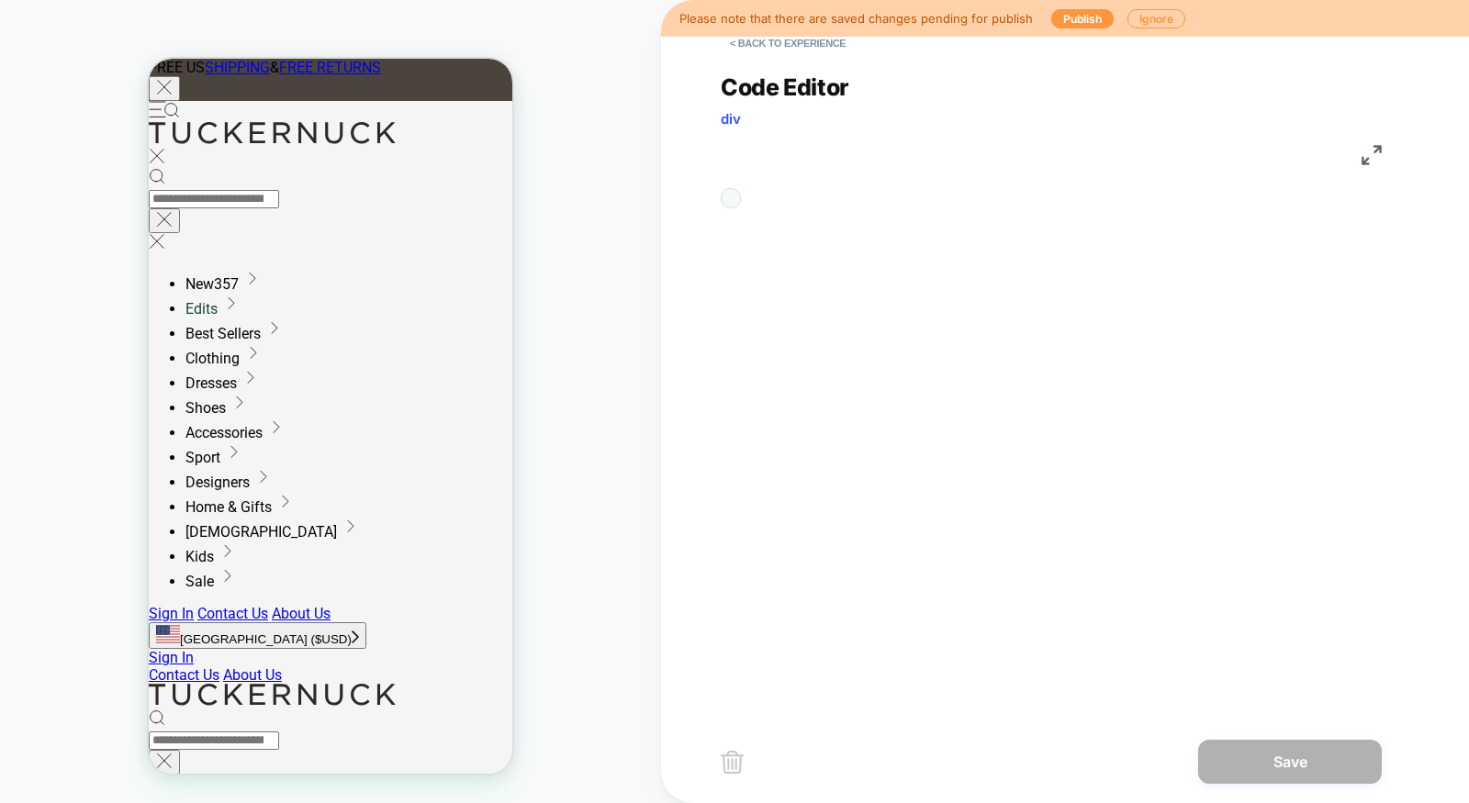
scroll to position [248, 0]
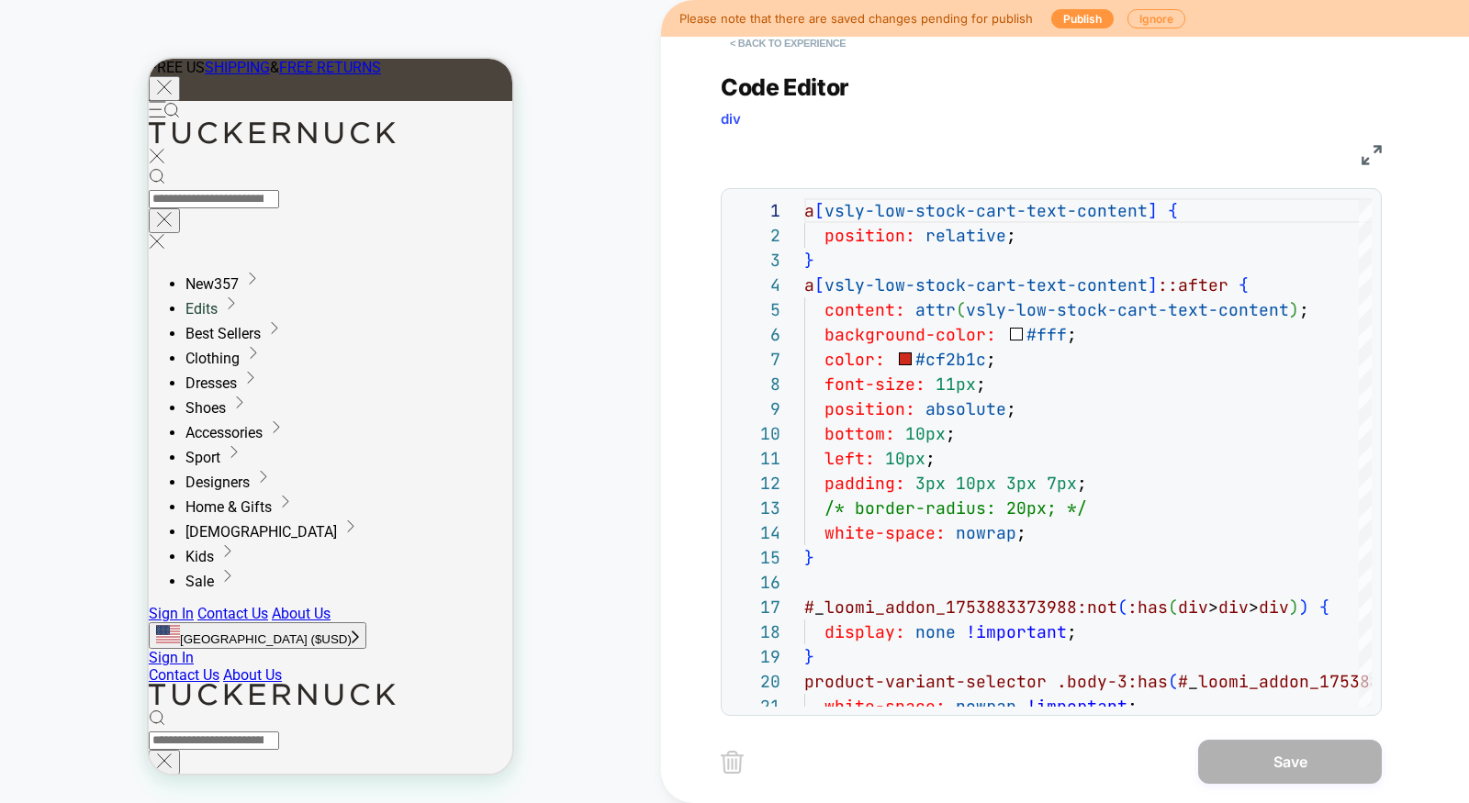
click at [815, 40] on button "< Back to experience" at bounding box center [788, 42] width 134 height 29
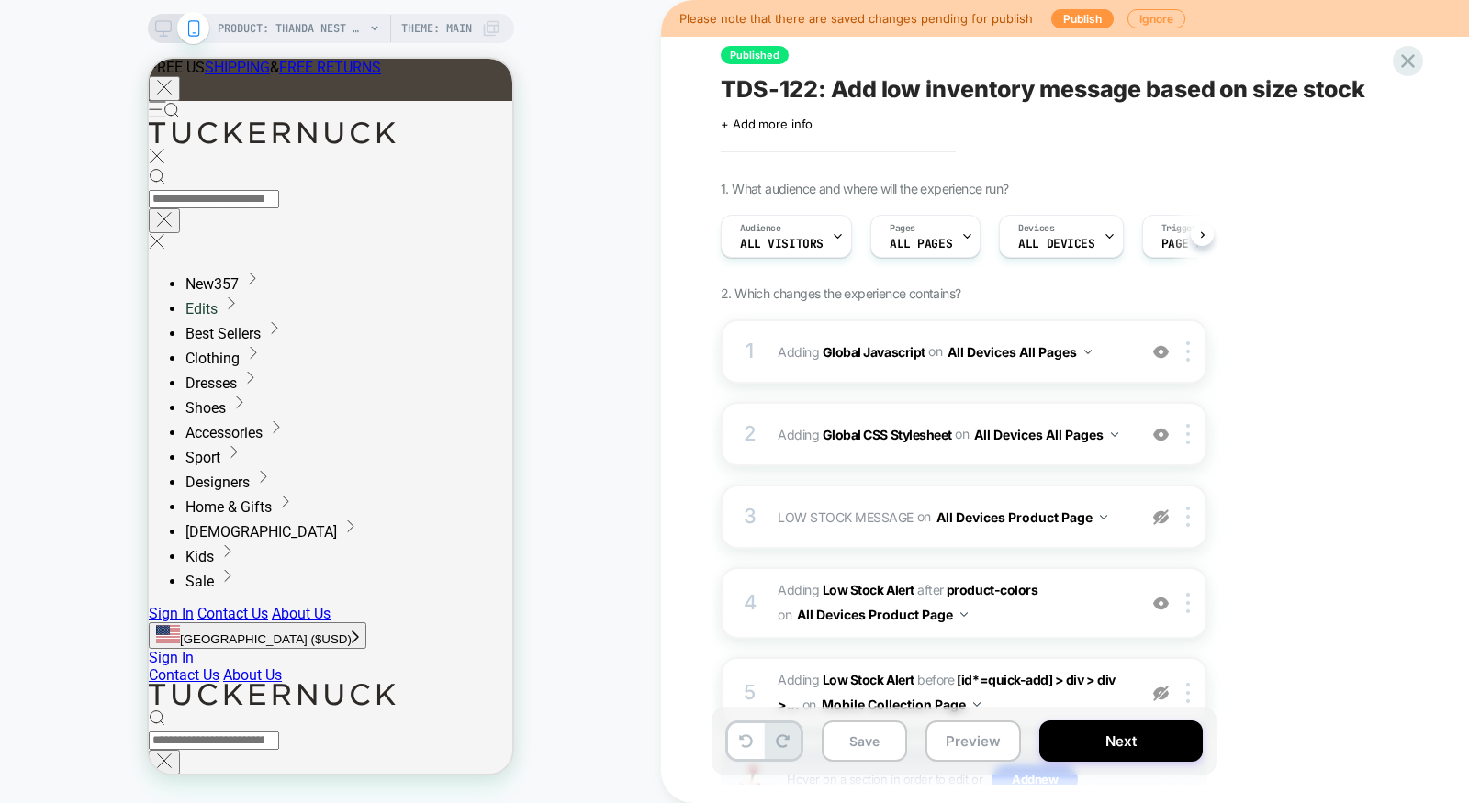
scroll to position [0, 1]
click at [1401, 61] on icon at bounding box center [1408, 61] width 25 height 25
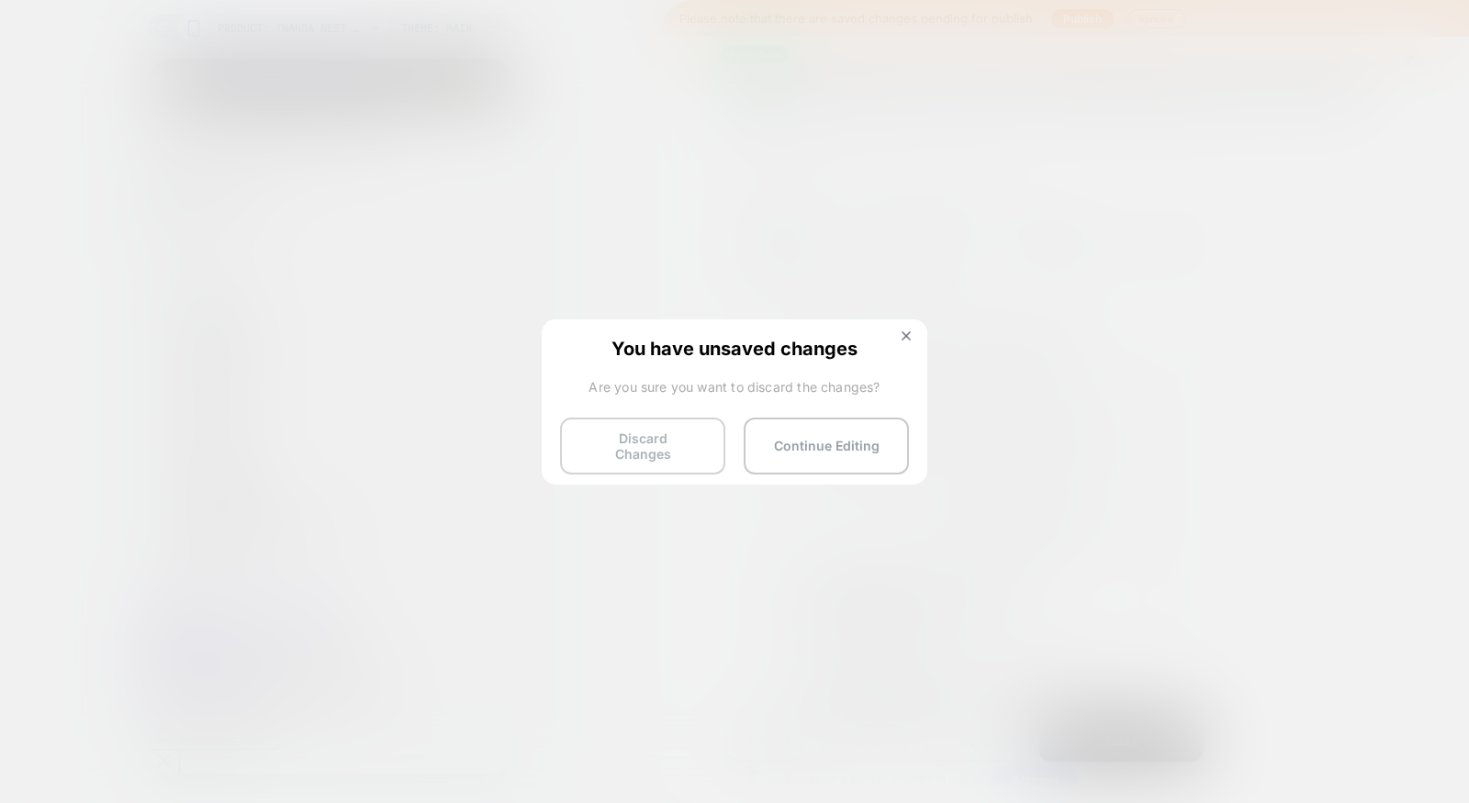
click at [682, 445] on button "Discard Changes" at bounding box center [642, 446] width 165 height 57
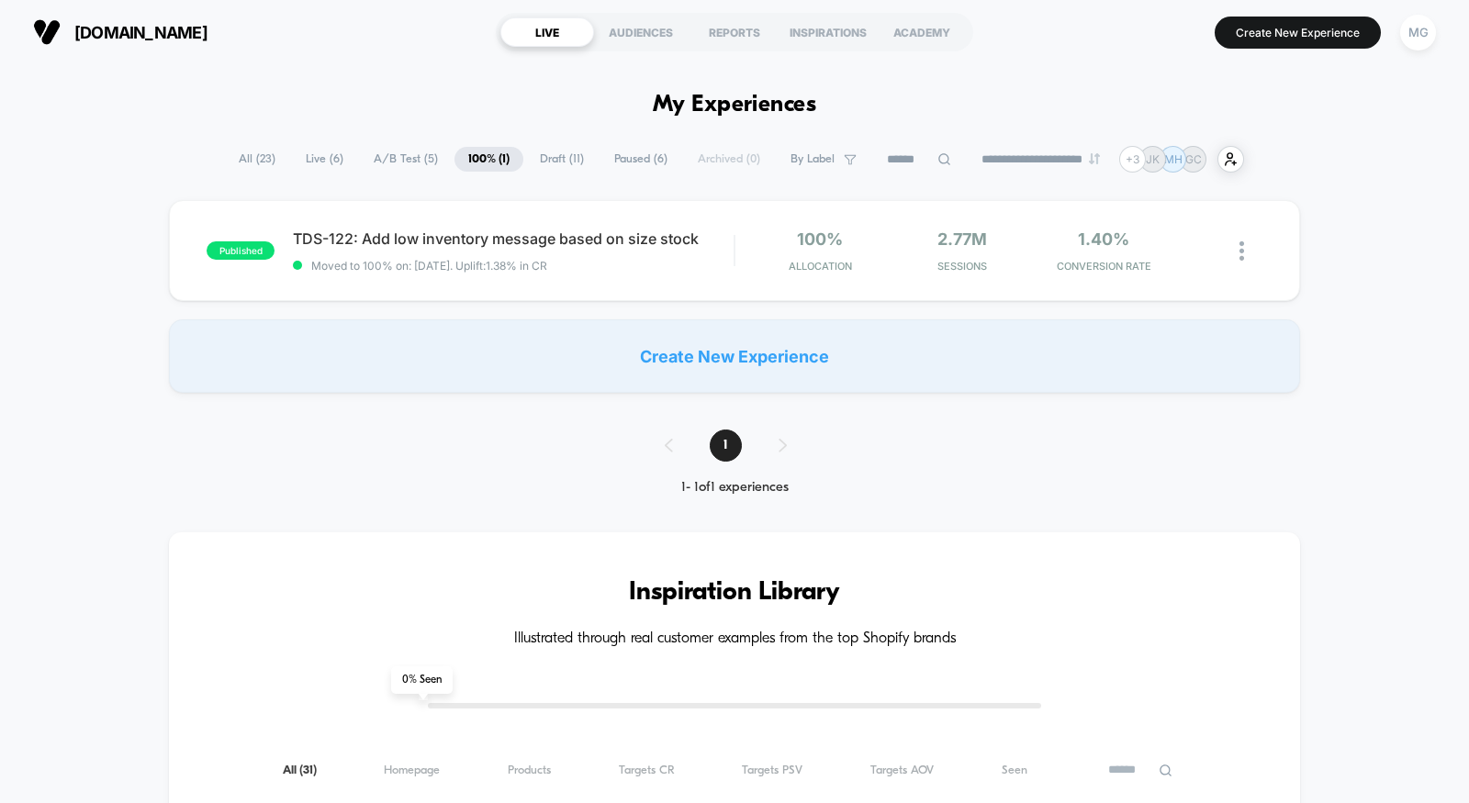
click at [409, 161] on span "A/B Test ( 5 )" at bounding box center [406, 159] width 92 height 25
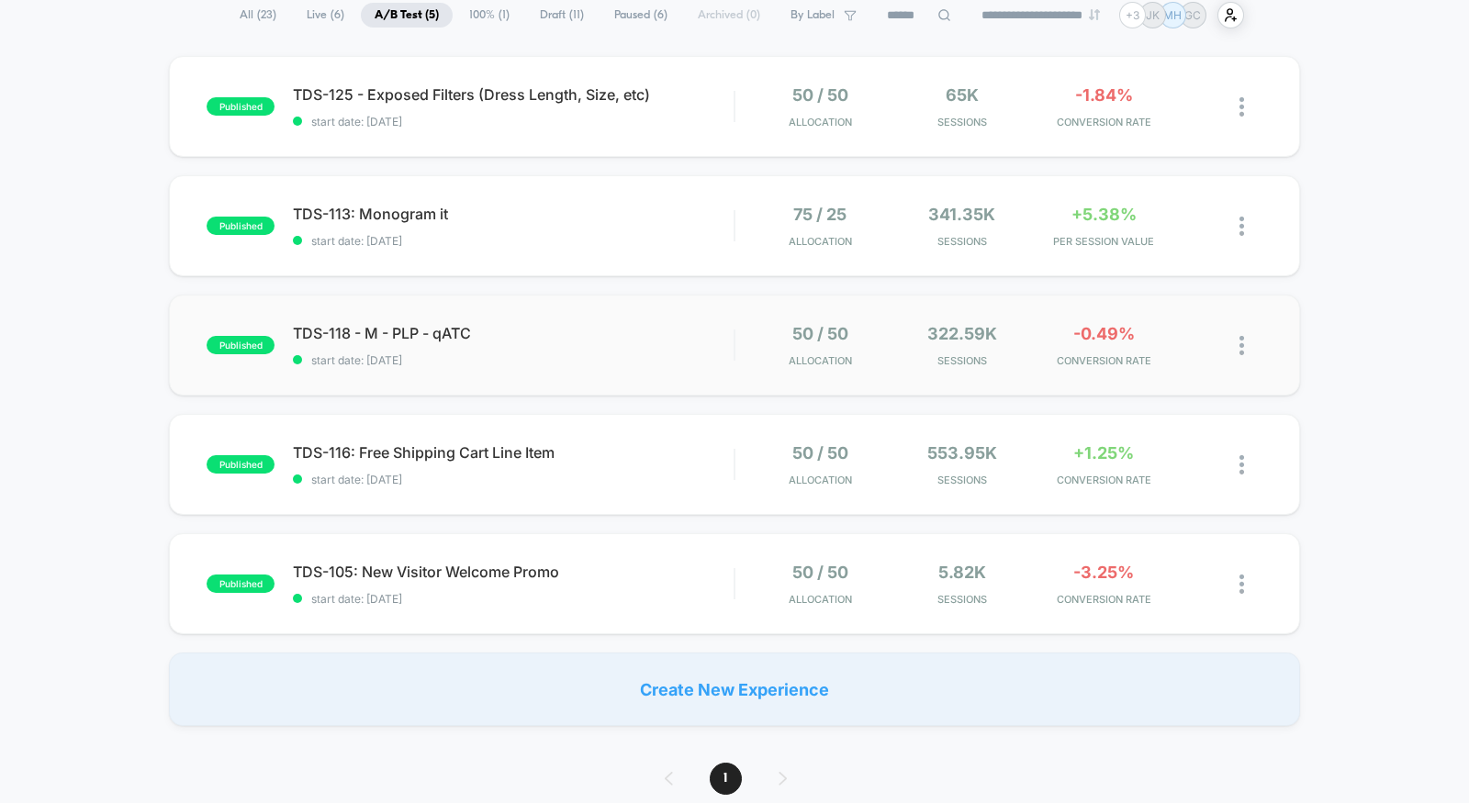
scroll to position [119, 0]
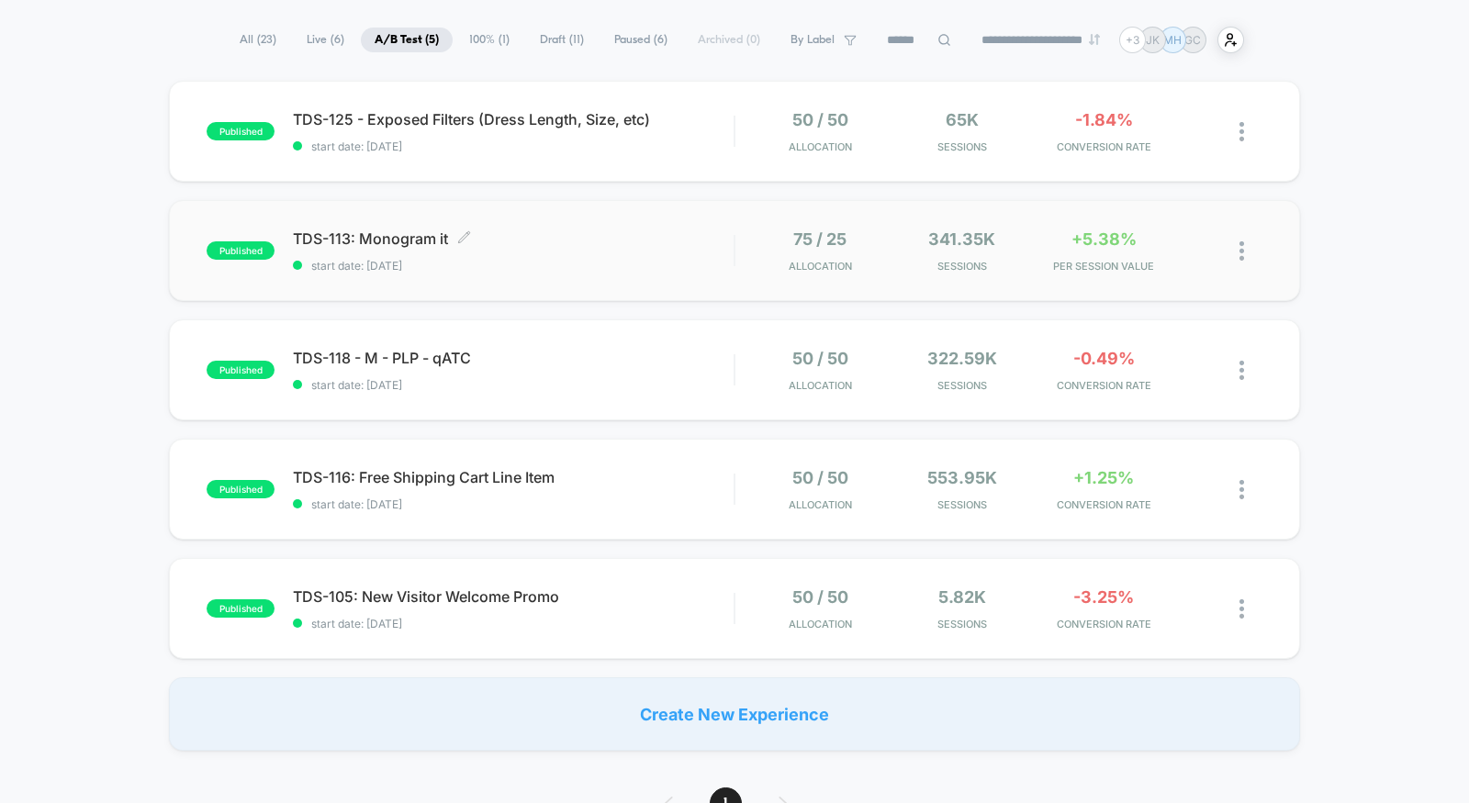
click at [582, 264] on span "start date: 9/2/2025" at bounding box center [513, 266] width 441 height 14
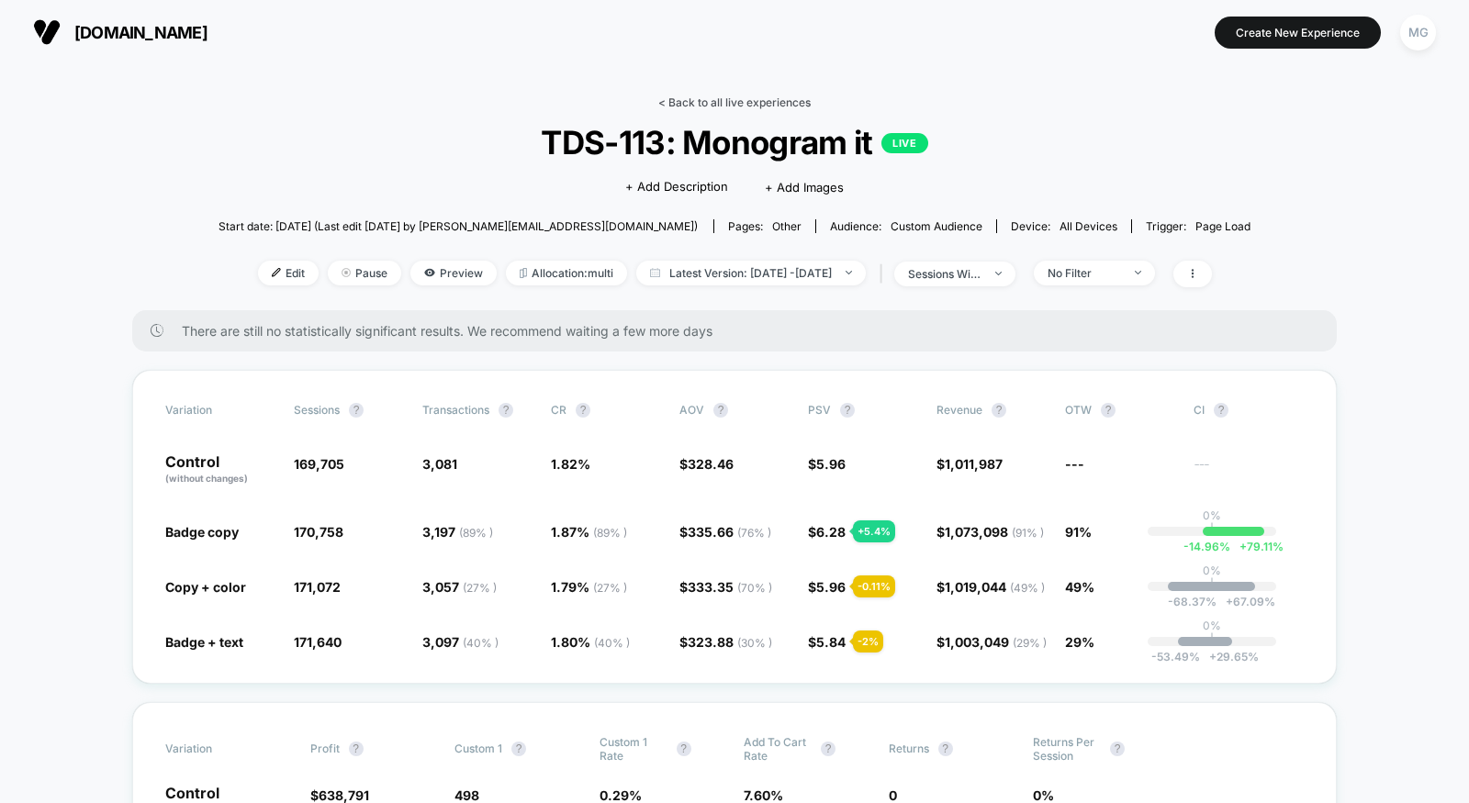
click at [758, 100] on link "< Back to all live experiences" at bounding box center [734, 102] width 152 height 14
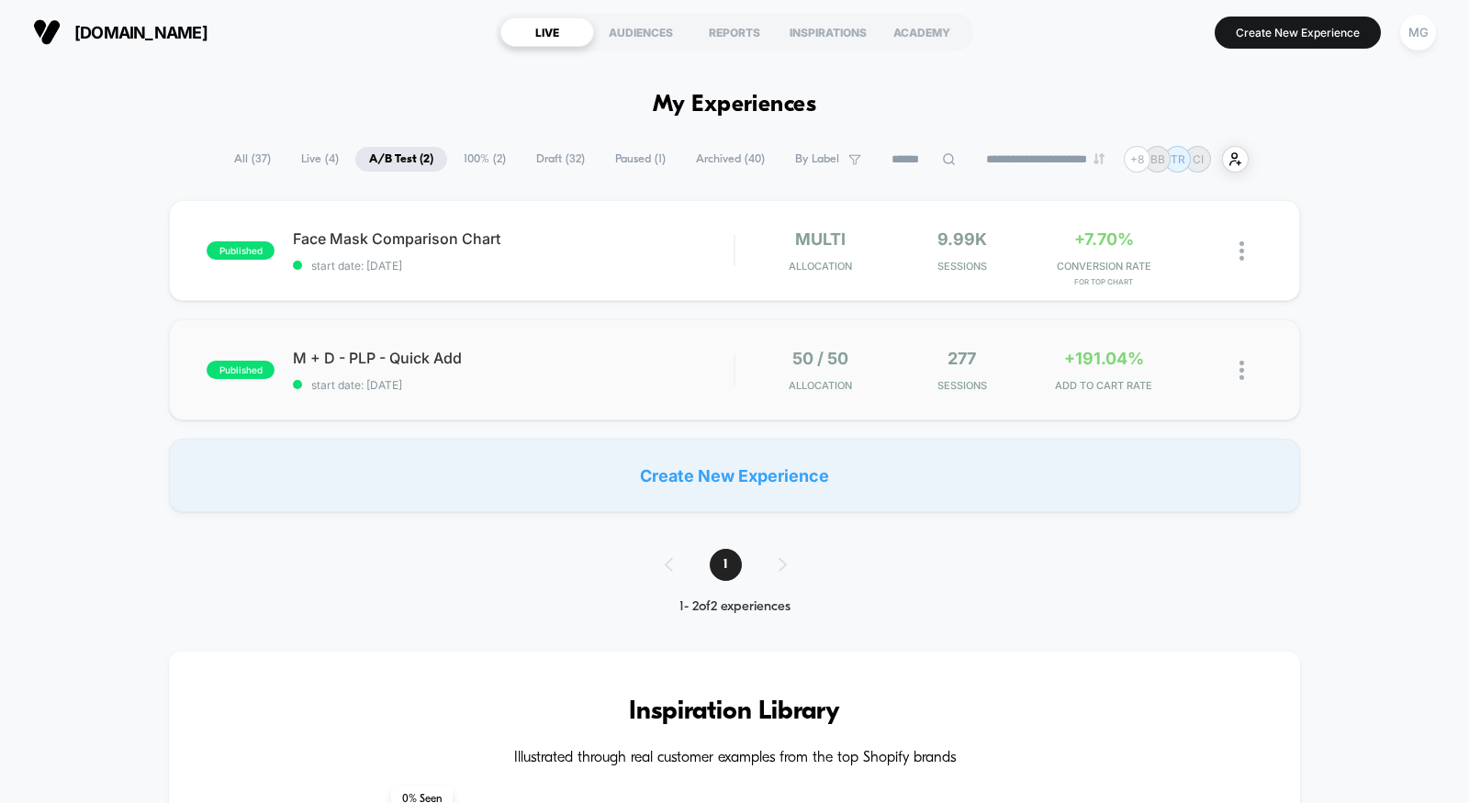
click at [535, 402] on div "published M + D - PLP - Quick Add start date: [DATE] 50 / 50 Allocation 277 Ses…" at bounding box center [734, 370] width 1131 height 101
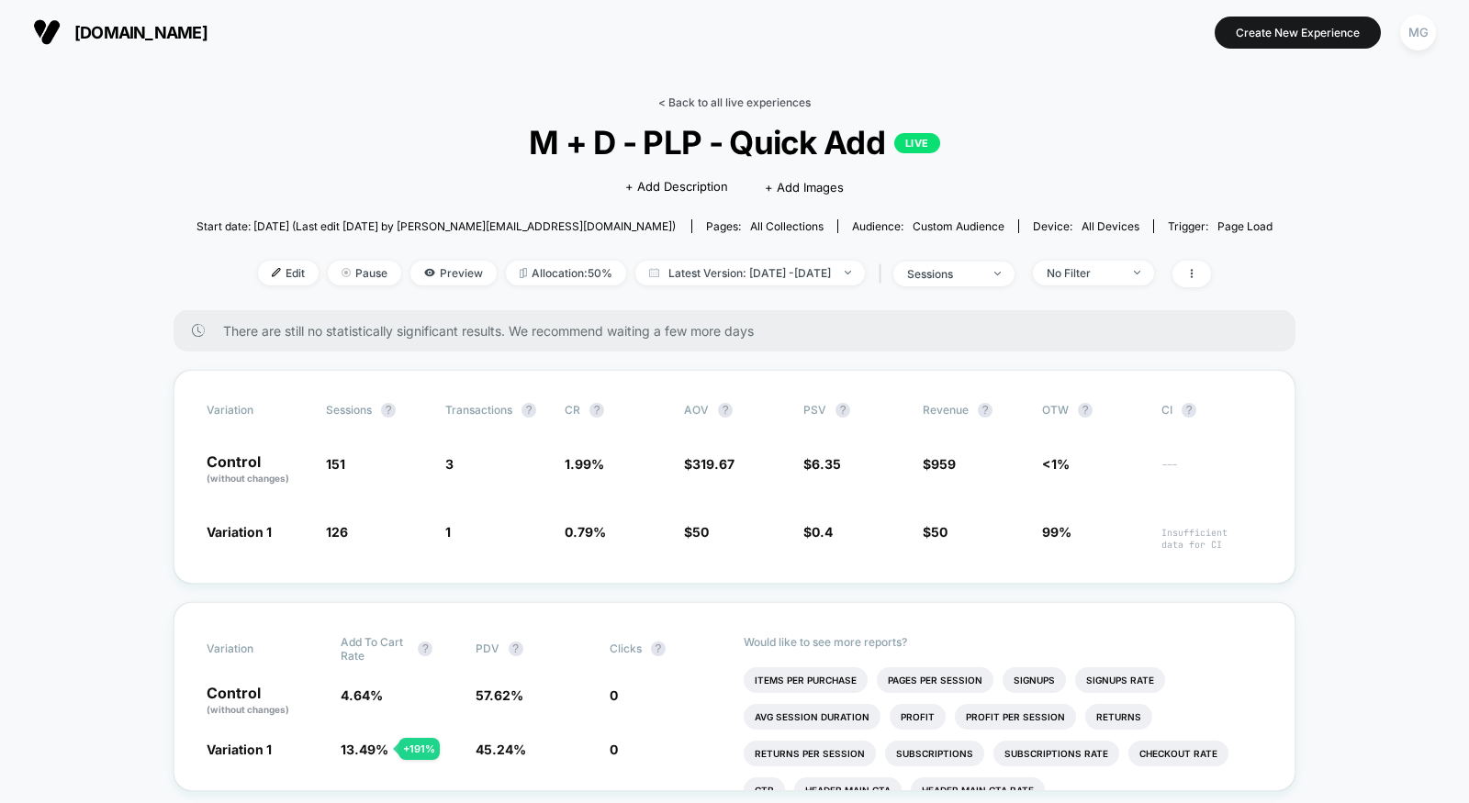
click at [693, 97] on link "< Back to all live experiences" at bounding box center [734, 102] width 152 height 14
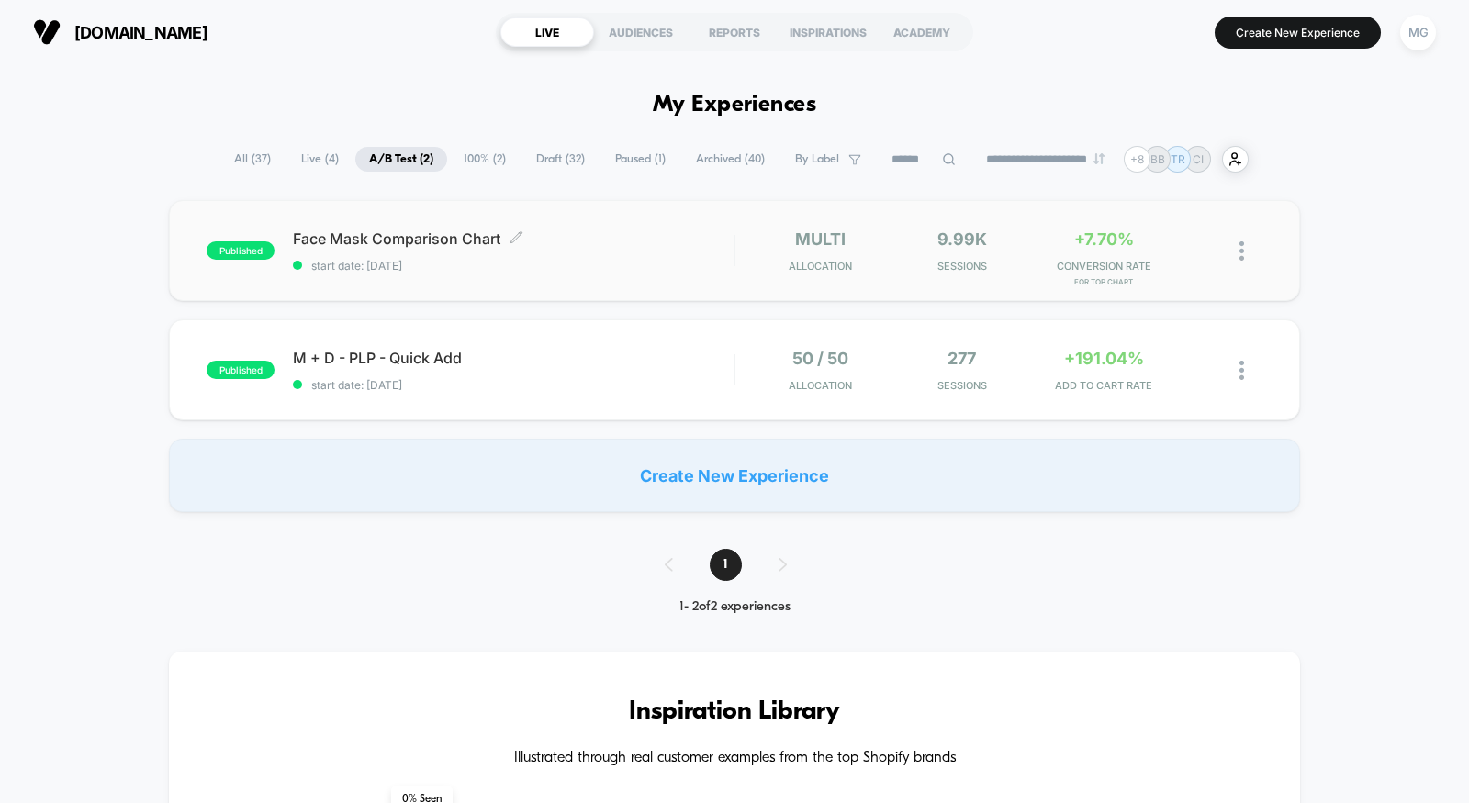
click at [618, 253] on div "Face Mask Comparison Chart Click to edit experience details Click to edit exper…" at bounding box center [513, 251] width 441 height 43
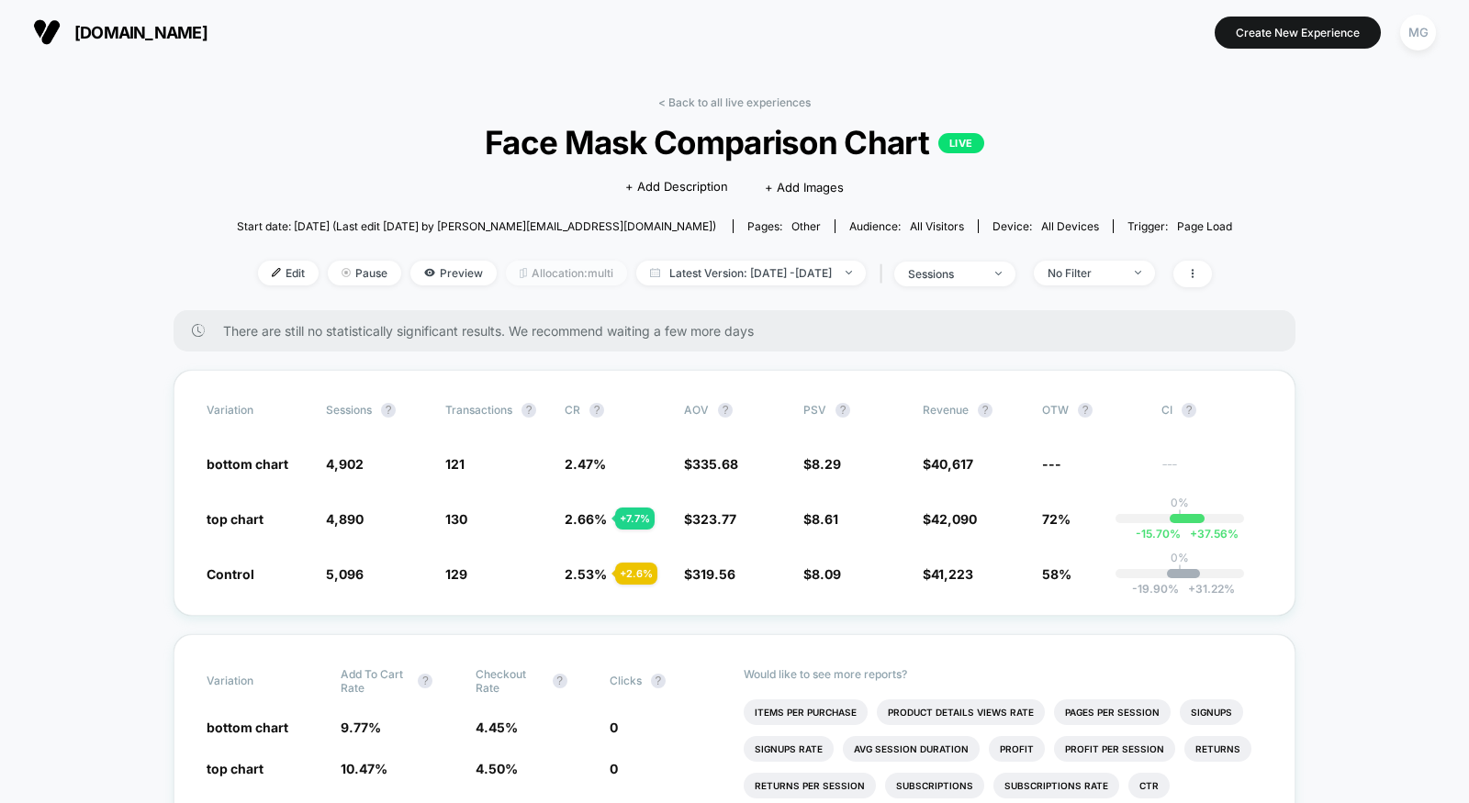
click at [529, 276] on span "Allocation: multi" at bounding box center [566, 273] width 121 height 25
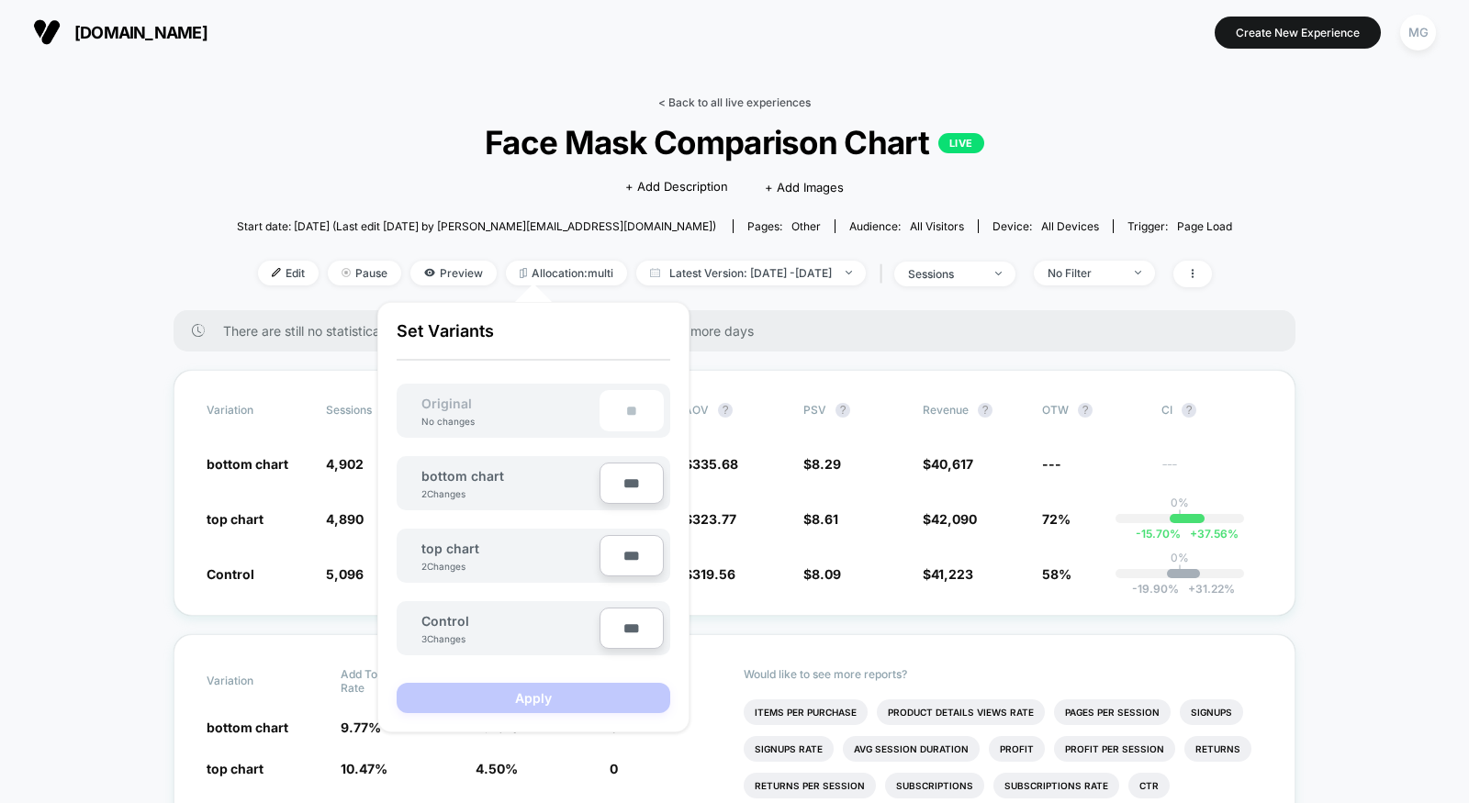
click at [728, 98] on link "< Back to all live experiences" at bounding box center [734, 102] width 152 height 14
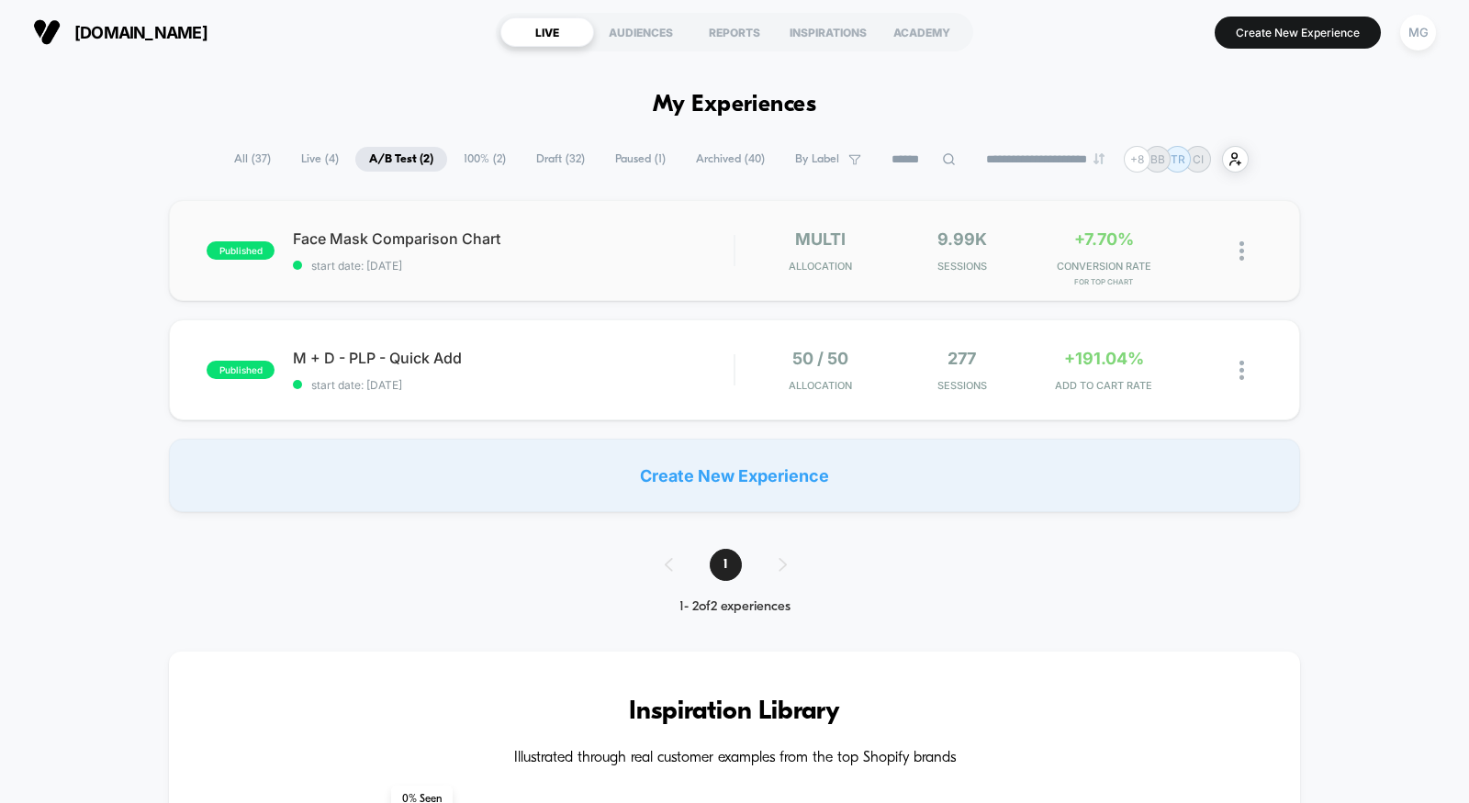
click at [634, 279] on div "published Face Mask Comparison Chart start date: [DATE] multi Allocation 9.99k …" at bounding box center [734, 250] width 1131 height 101
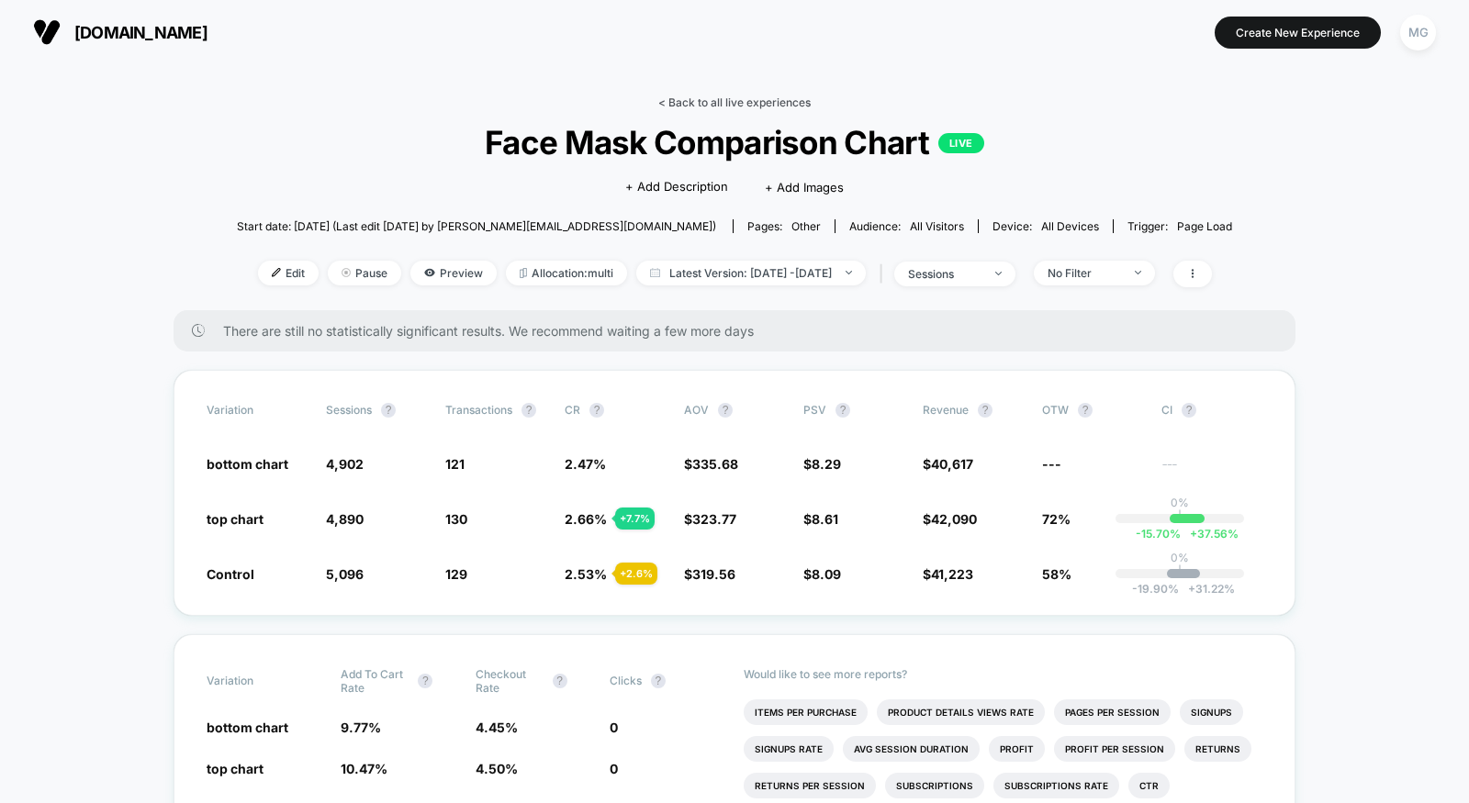
click at [723, 96] on link "< Back to all live experiences" at bounding box center [734, 102] width 152 height 14
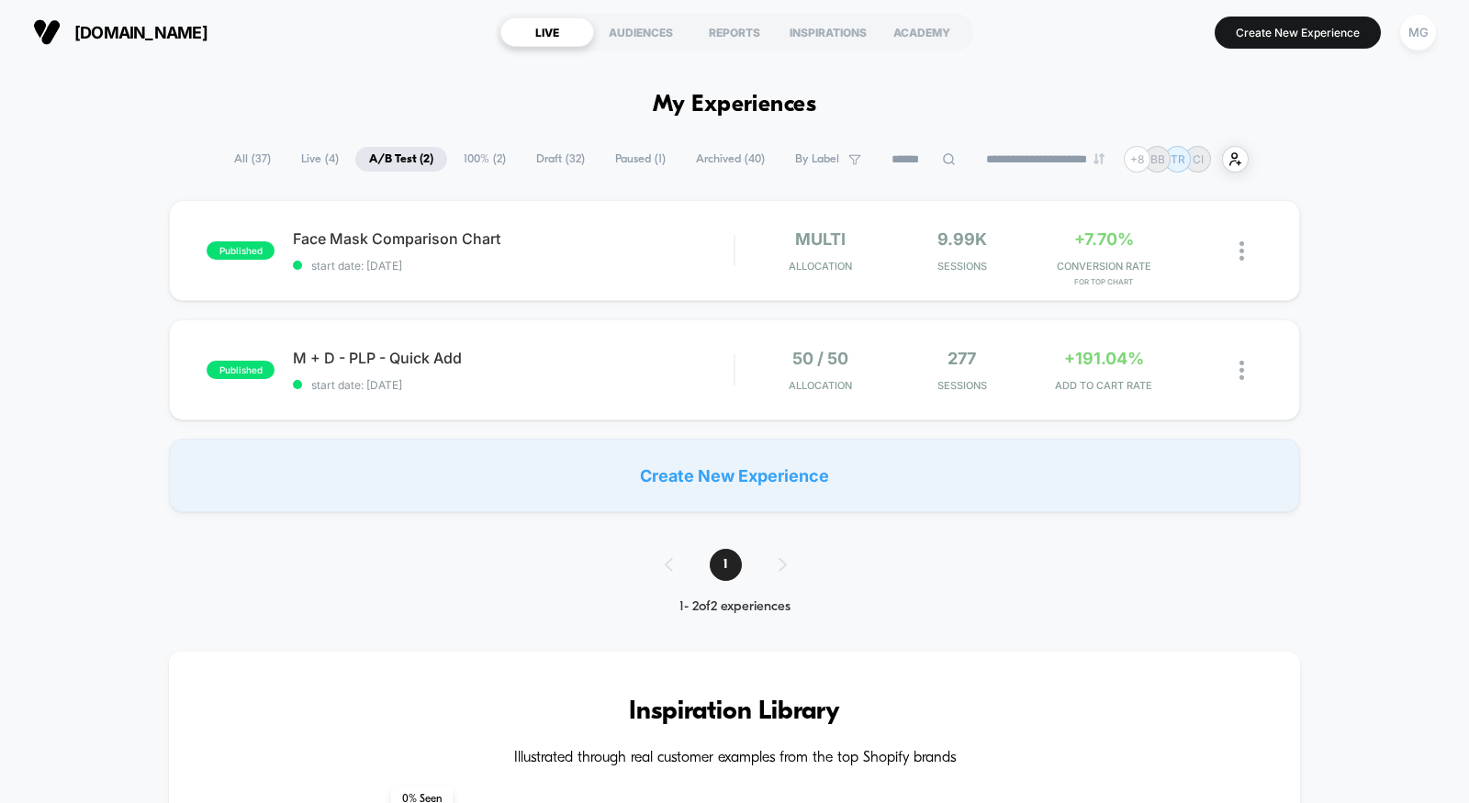
click at [549, 161] on span "Draft ( 32 )" at bounding box center [560, 159] width 76 height 25
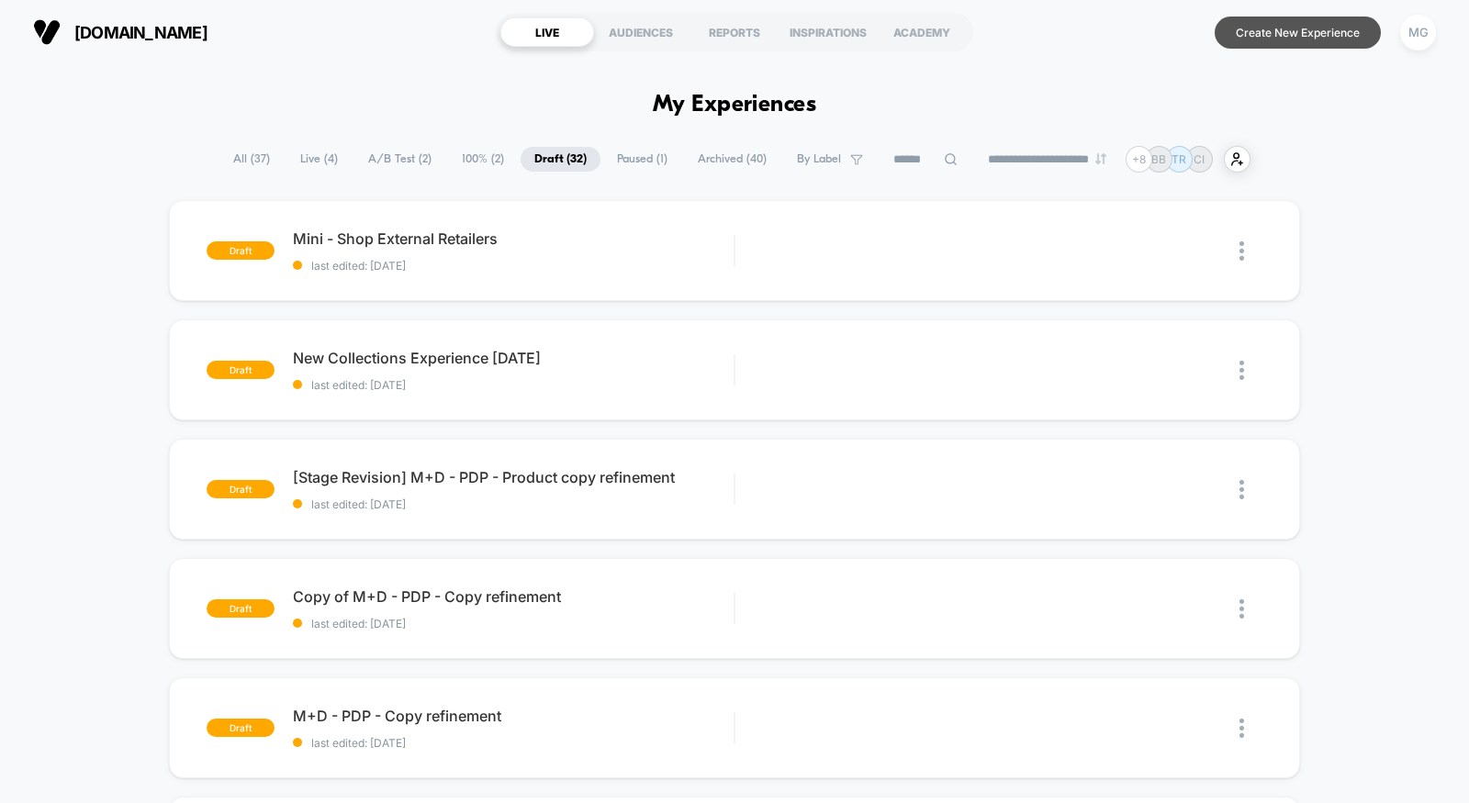
click at [1256, 41] on button "Create New Experience" at bounding box center [1298, 33] width 166 height 32
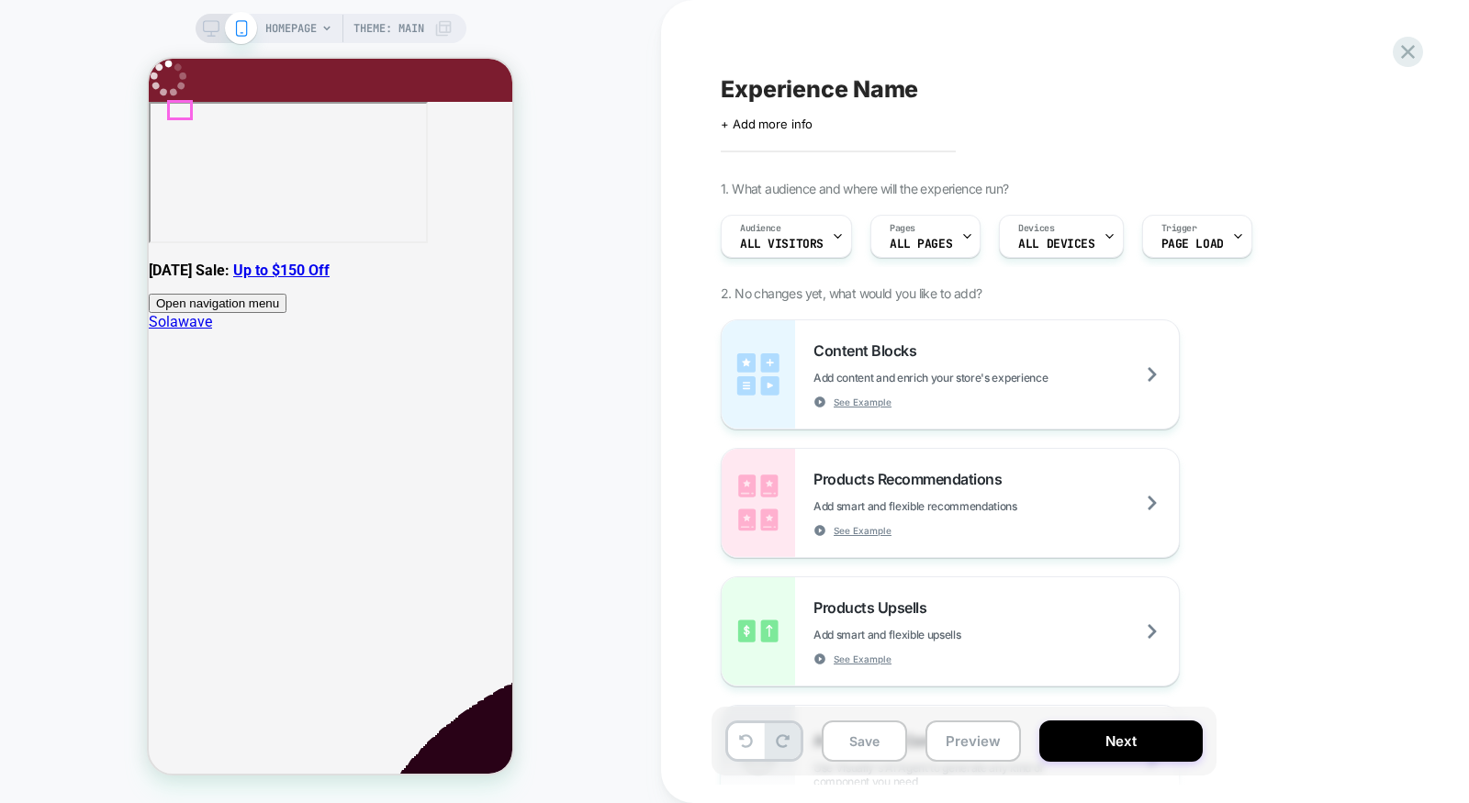
click at [279, 297] on span "toggle mobile menu" at bounding box center [279, 304] width 0 height 14
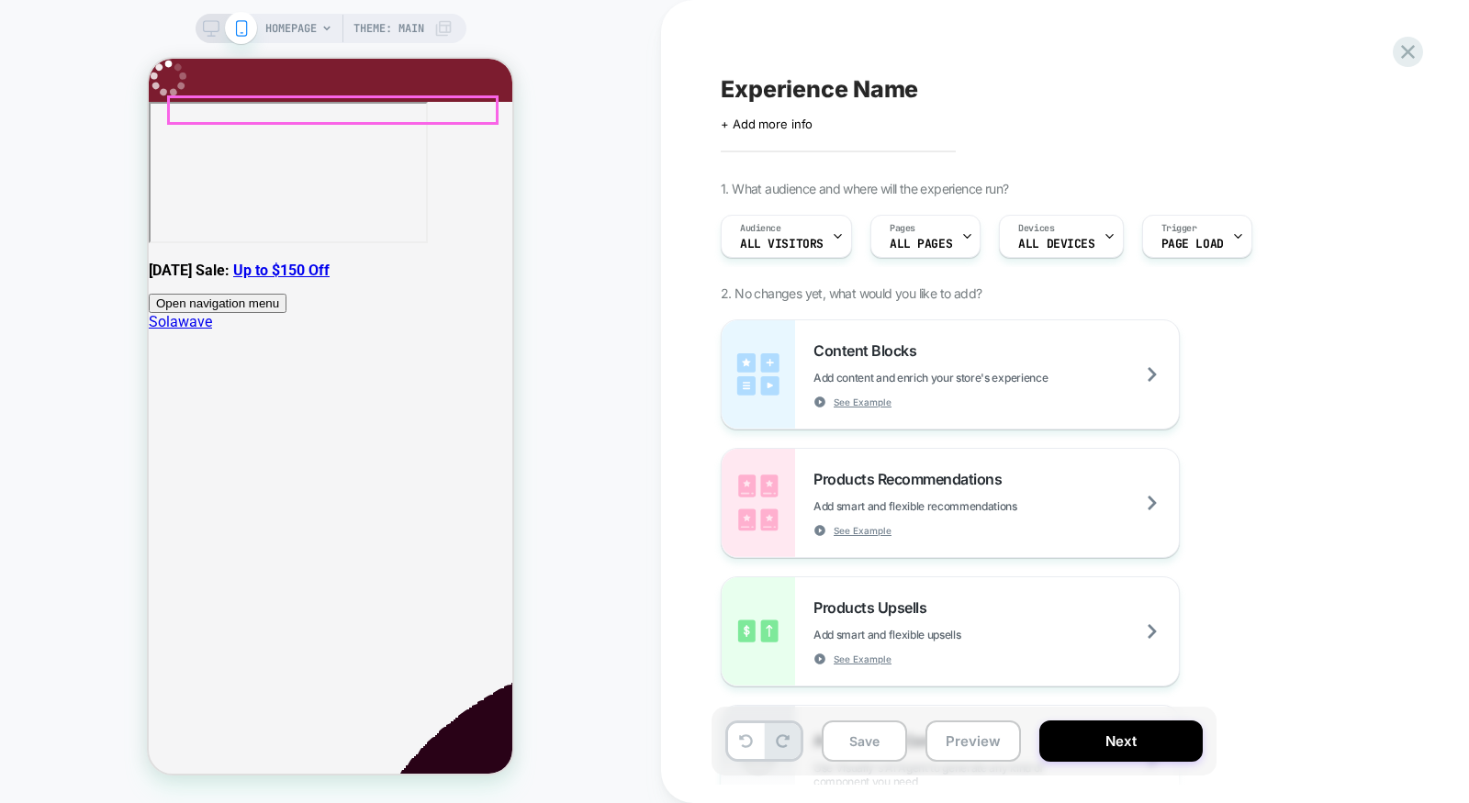
click at [279, 297] on span "toggle mobile menu" at bounding box center [279, 304] width 0 height 14
